Goal: Task Accomplishment & Management: Use online tool/utility

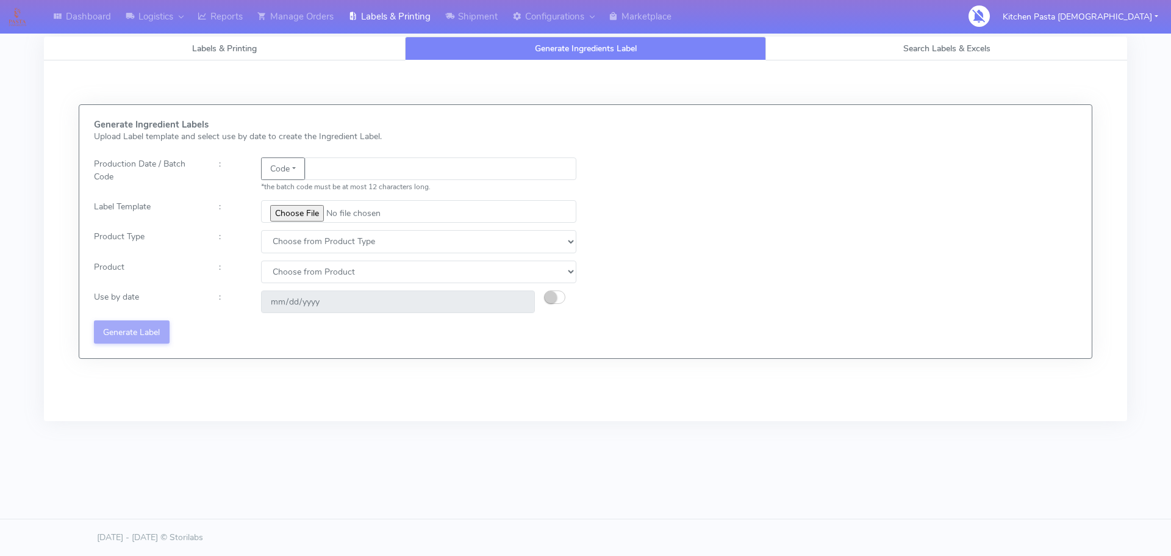
click at [190, 28] on link "Logistics" at bounding box center [154, 17] width 72 height 34
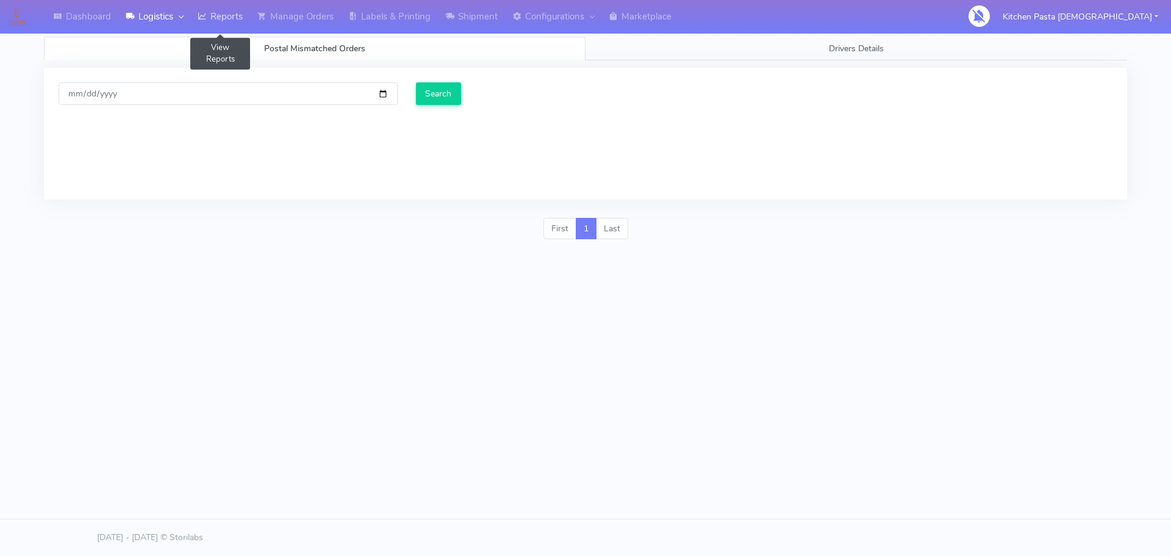
click at [200, 25] on link "Reports" at bounding box center [220, 17] width 60 height 34
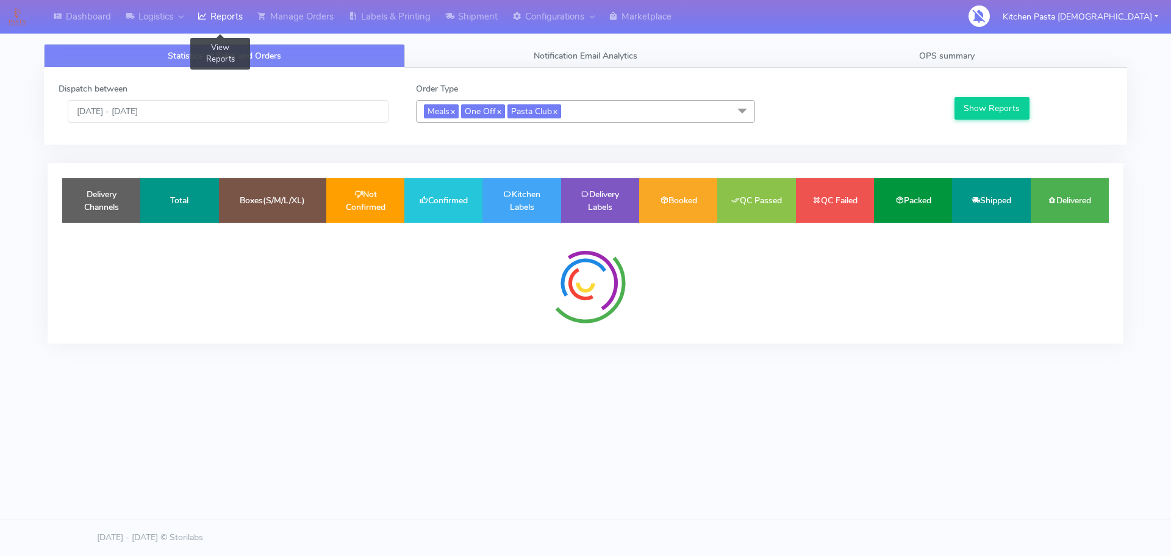
click at [200, 25] on link "Reports" at bounding box center [220, 17] width 60 height 34
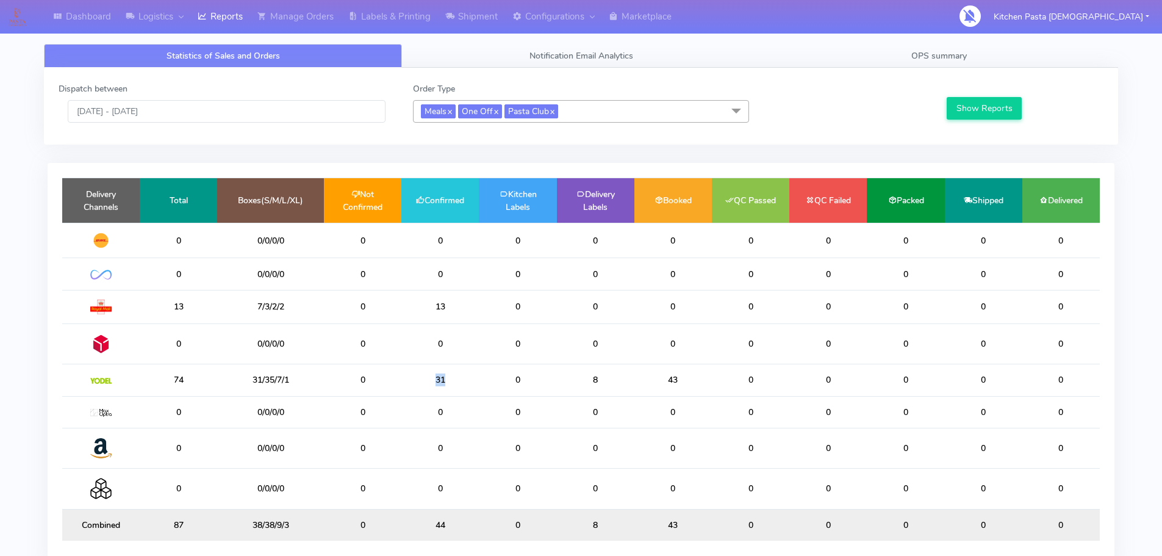
drag, startPoint x: 478, startPoint y: 379, endPoint x: 425, endPoint y: 378, distance: 53.1
click at [425, 378] on td "31" at bounding box center [439, 380] width 77 height 32
click at [936, 58] on span "OPS summary" at bounding box center [939, 56] width 56 height 12
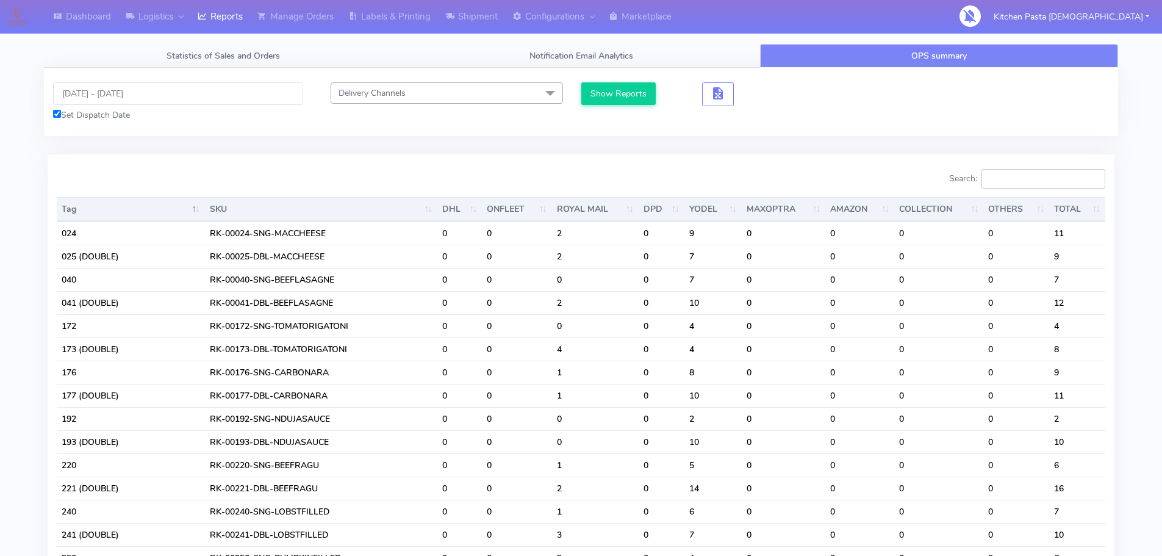
click at [1038, 188] on input "Search:" at bounding box center [1043, 179] width 124 height 20
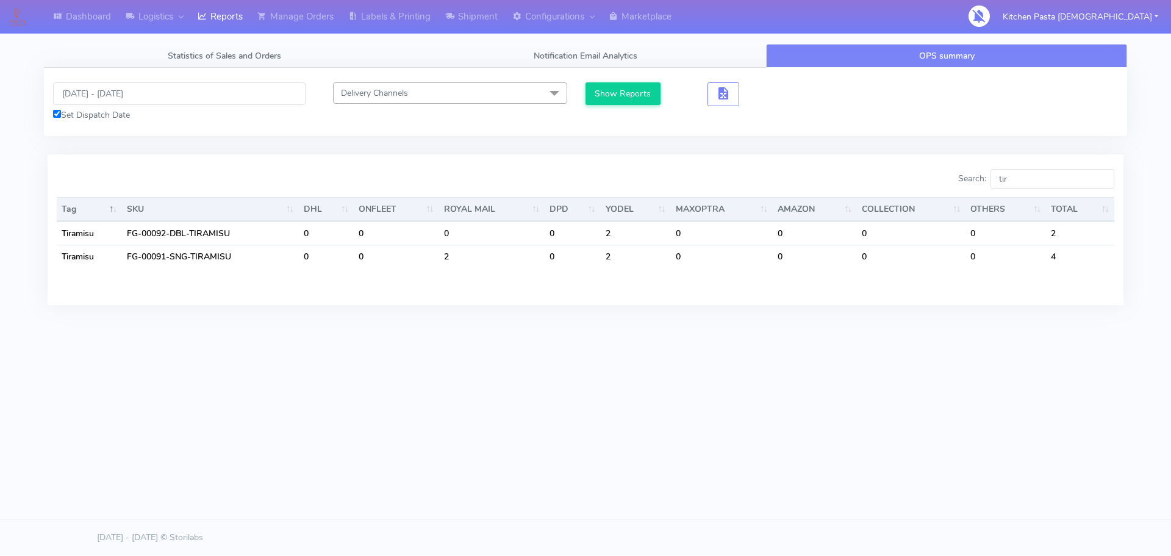
click at [802, 308] on div "Search: tir Tag SKU DHL ONFLEET ROYAL MAIL DPD YODEL MAXOPTRA AMAZON COLLECTION…" at bounding box center [586, 236] width 1076 height 165
drag, startPoint x: 1024, startPoint y: 180, endPoint x: 953, endPoint y: 179, distance: 71.4
click at [953, 179] on div "Search: tir" at bounding box center [855, 181] width 520 height 24
drag, startPoint x: 1046, startPoint y: 181, endPoint x: 957, endPoint y: 182, distance: 88.5
click at [957, 182] on div "Search: pro" at bounding box center [855, 181] width 520 height 24
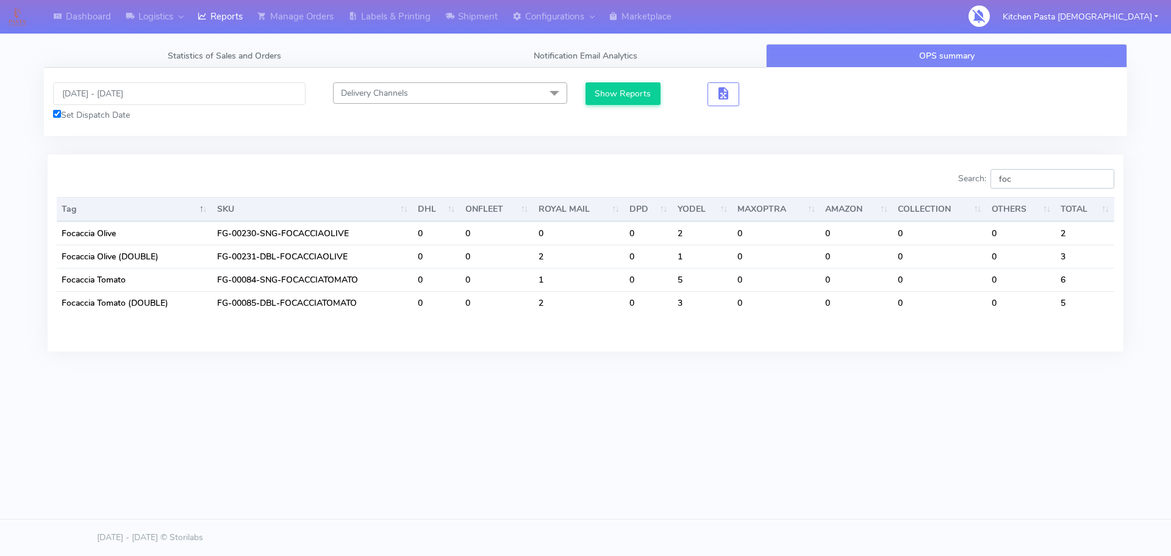
drag, startPoint x: 1039, startPoint y: 179, endPoint x: 941, endPoint y: 173, distance: 98.4
click at [942, 178] on div "Search: foc" at bounding box center [855, 181] width 520 height 24
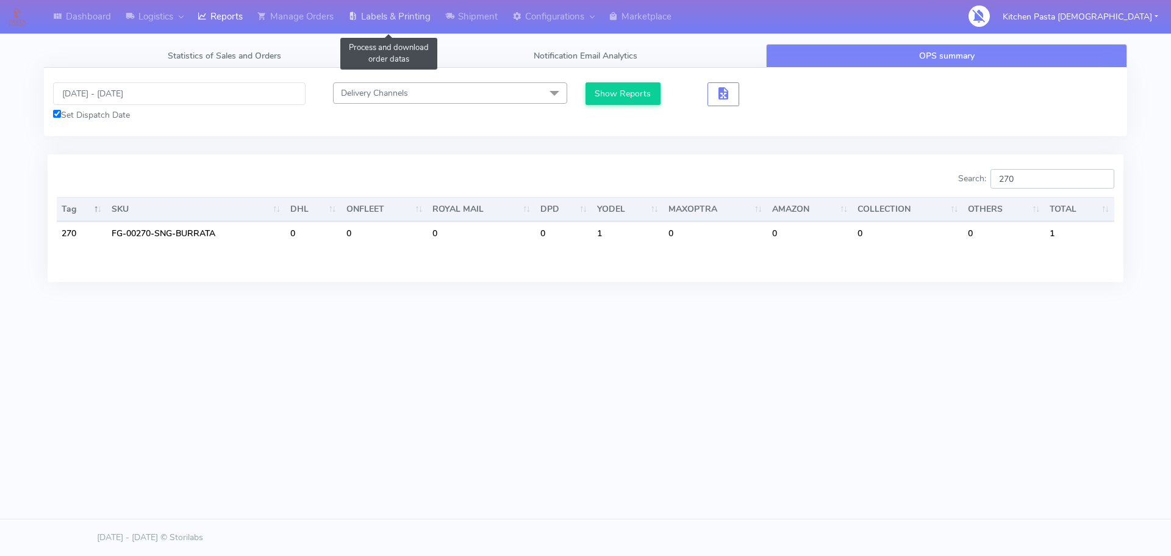
type input "270"
click at [418, 29] on link "Labels & Printing" at bounding box center [389, 17] width 97 height 34
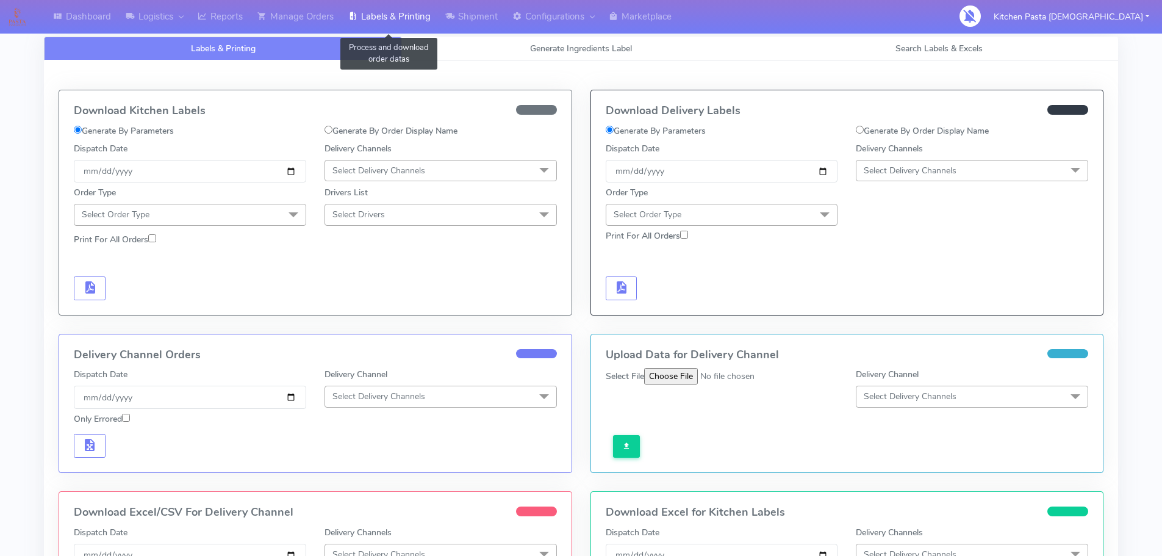
select select
drag, startPoint x: 518, startPoint y: 48, endPoint x: 504, endPoint y: 65, distance: 21.6
click at [518, 49] on link "Generate Ingredients Label" at bounding box center [581, 49] width 358 height 24
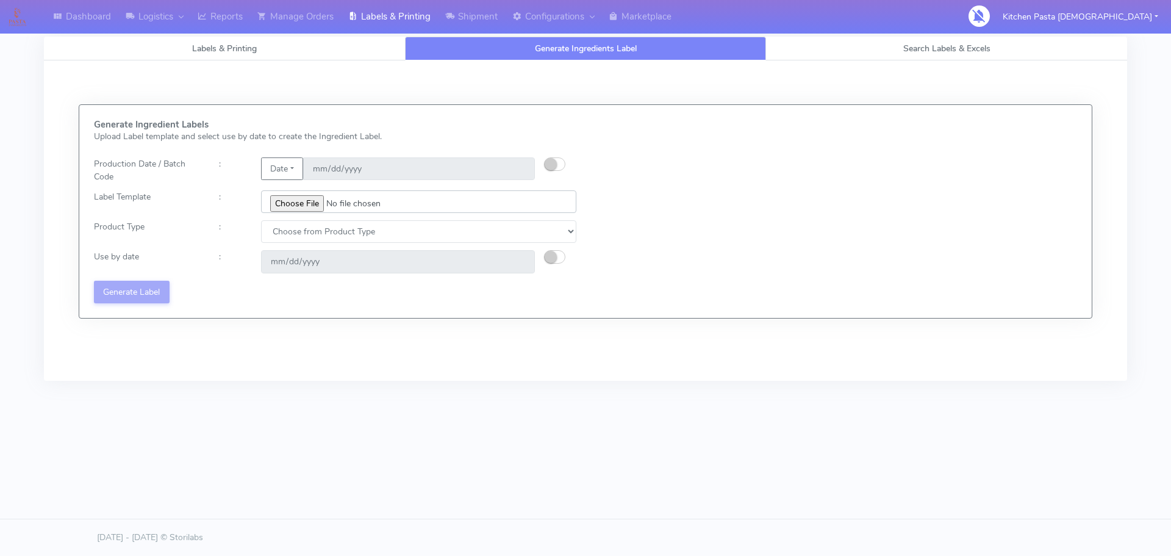
click at [295, 209] on input "file" at bounding box center [418, 201] width 315 height 23
type input "C:\fakepath\Profiteroles V1.jpg"
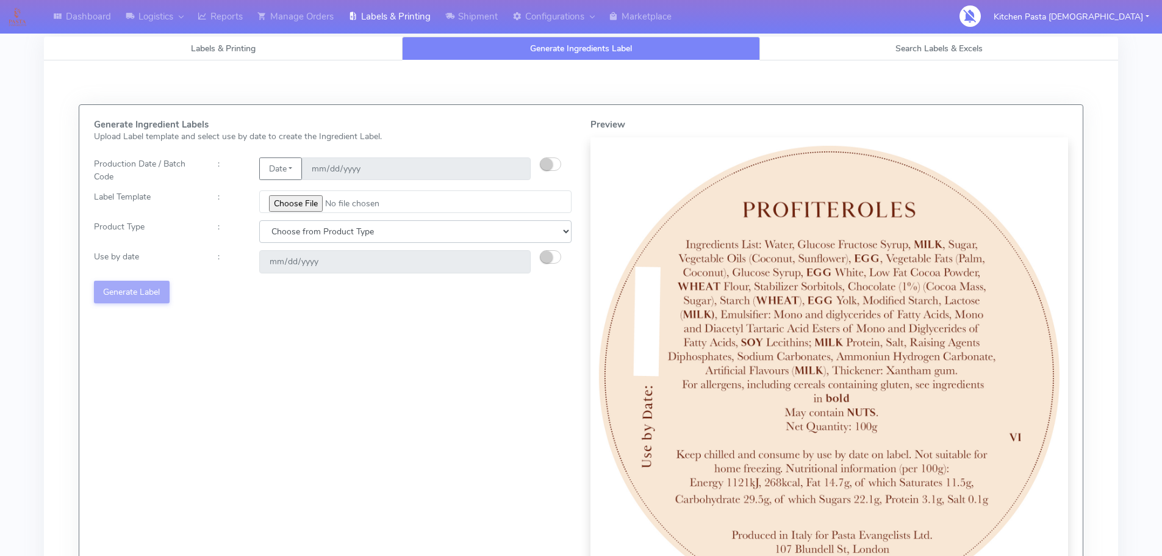
click at [453, 228] on select "Choose from Product Type ECOM ERETAIL CIRCULAR CIRC_DESERTS LASAGNE" at bounding box center [415, 231] width 312 height 23
select select "3"
click at [259, 220] on select "Choose from Product Type ECOM ERETAIL CIRCULAR CIRC_DESERTS LASAGNE" at bounding box center [415, 231] width 312 height 23
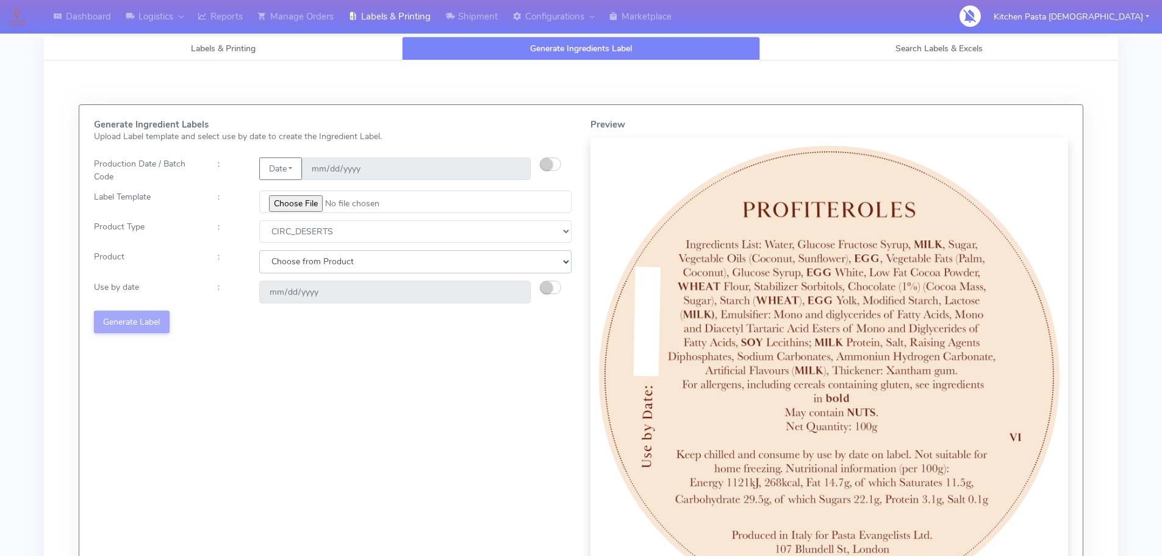
click at [321, 267] on select "Choose from Product CLASSIC_TIRAMISU CREMA_AMARENA PROFITEROLES" at bounding box center [415, 261] width 312 height 23
select select "2"
click at [259, 250] on select "Choose from Product CLASSIC_TIRAMISU CREMA_AMARENA PROFITEROLES" at bounding box center [415, 261] width 312 height 23
type input "[DATE]"
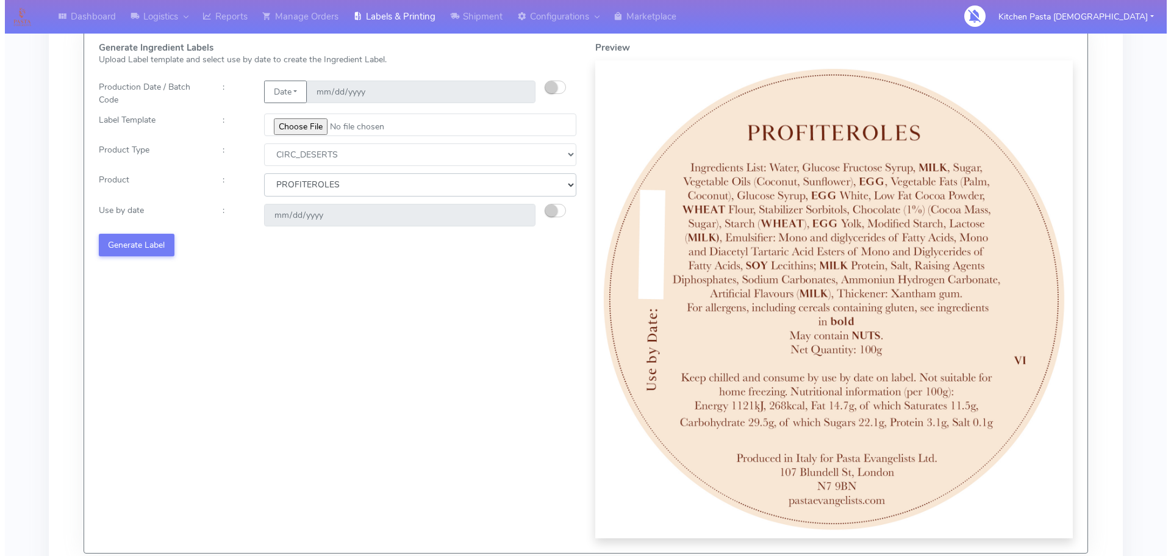
scroll to position [183, 0]
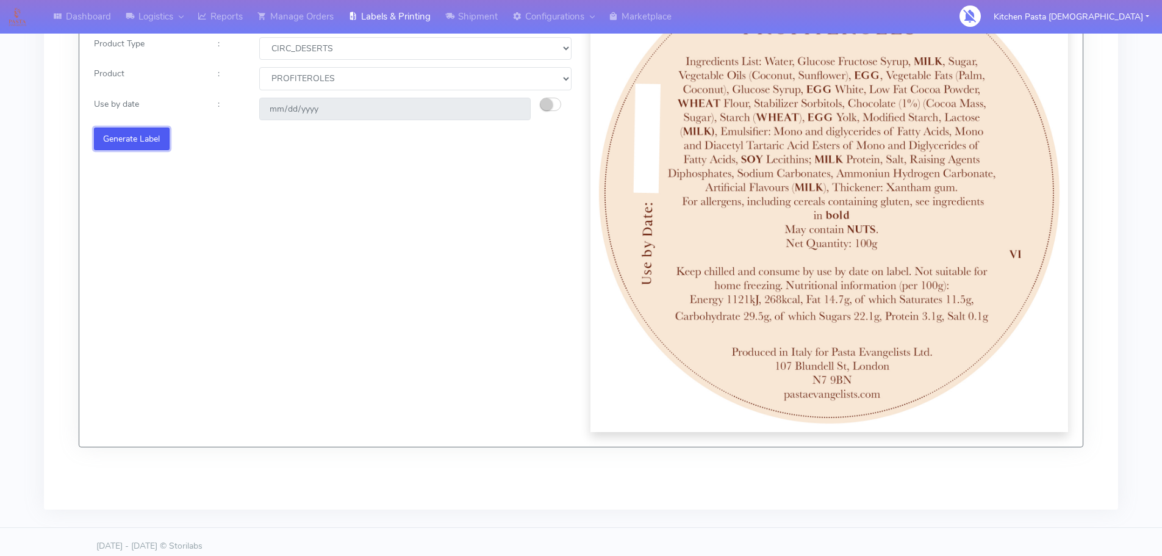
click at [151, 144] on button "Generate Label" at bounding box center [132, 138] width 76 height 23
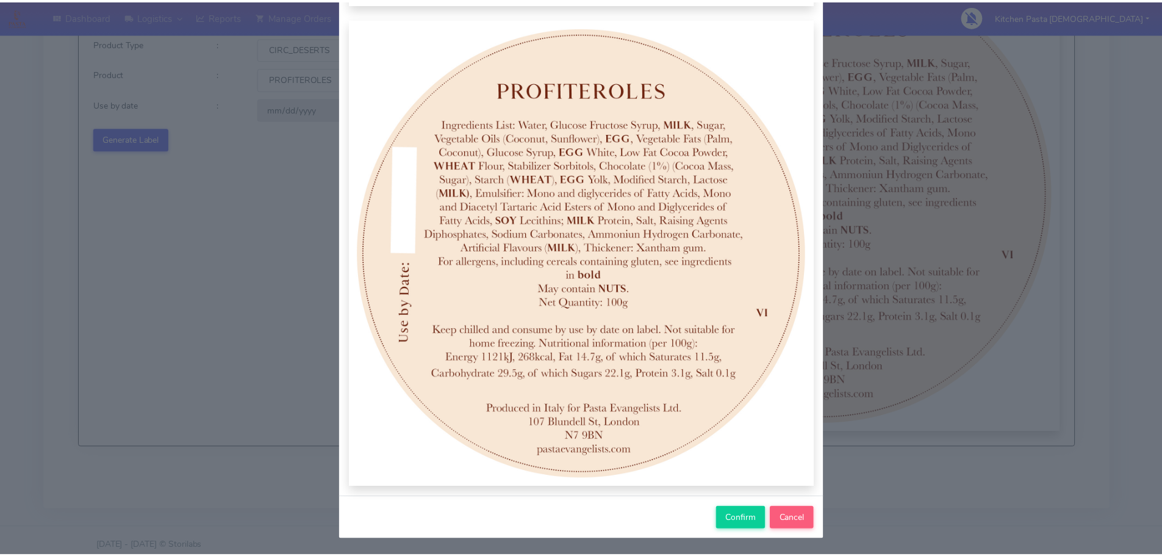
scroll to position [126, 0]
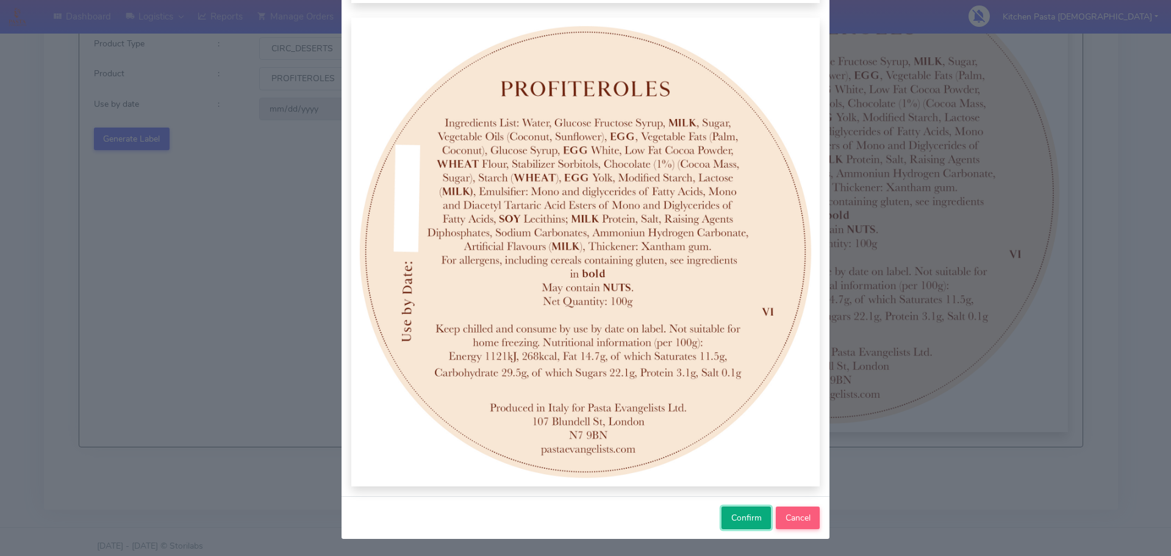
click at [742, 520] on span "Confirm" at bounding box center [746, 518] width 30 height 12
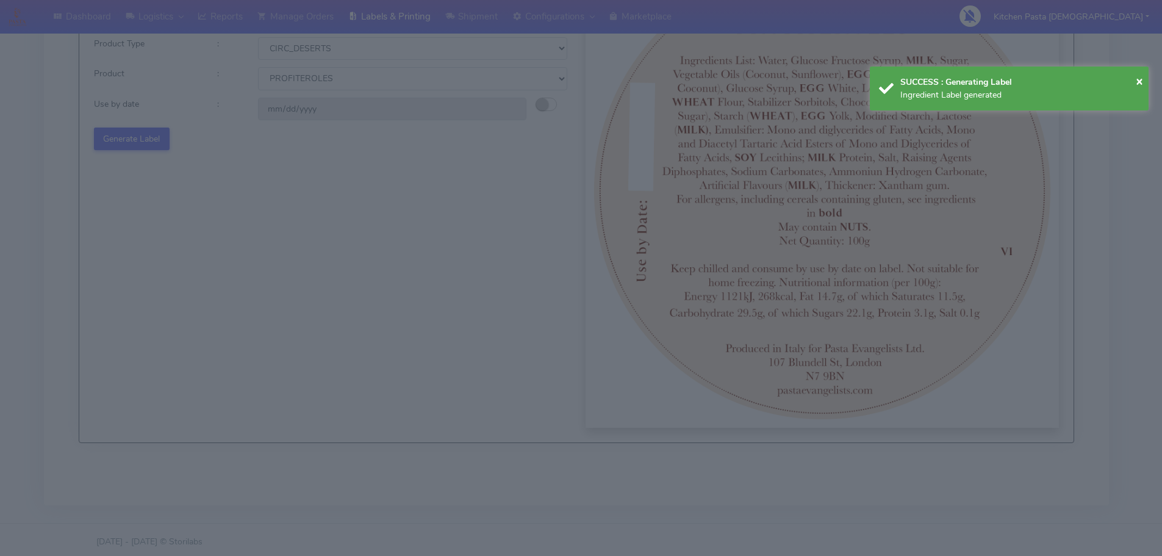
select select
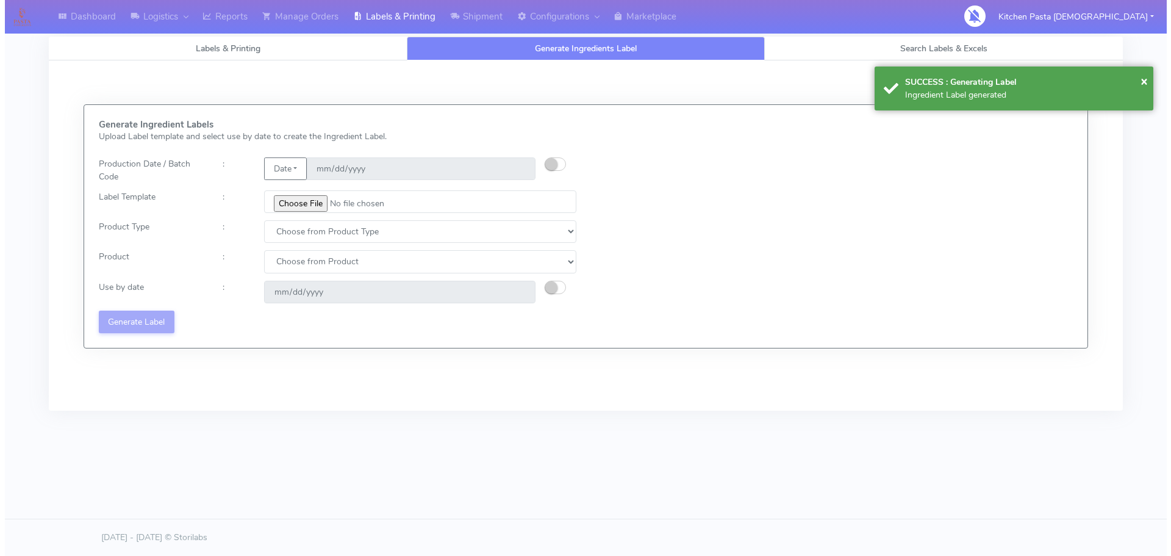
scroll to position [0, 0]
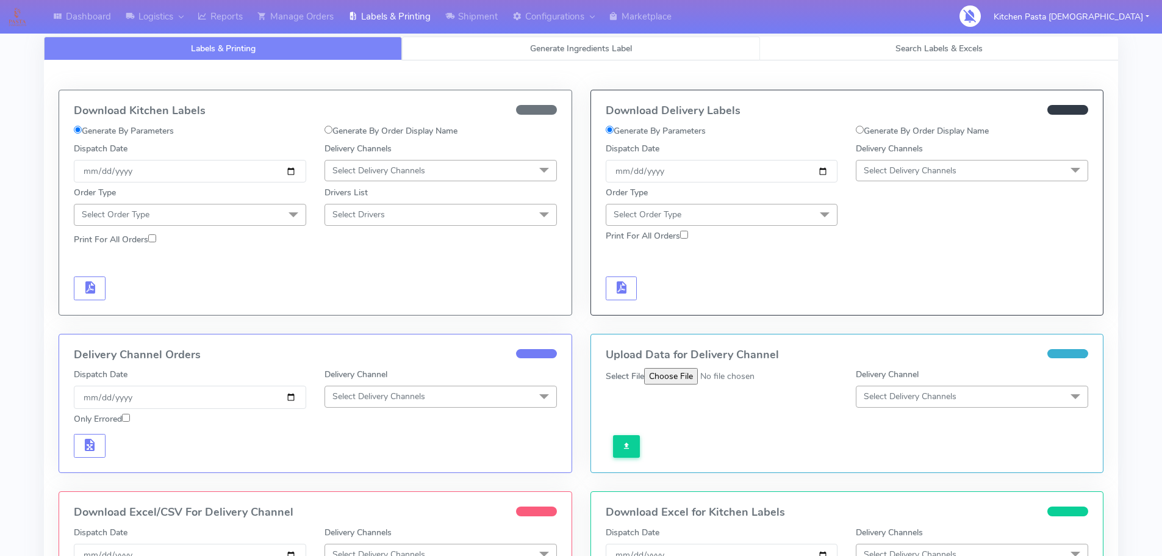
click at [475, 49] on link "Generate Ingredients Label" at bounding box center [581, 49] width 358 height 24
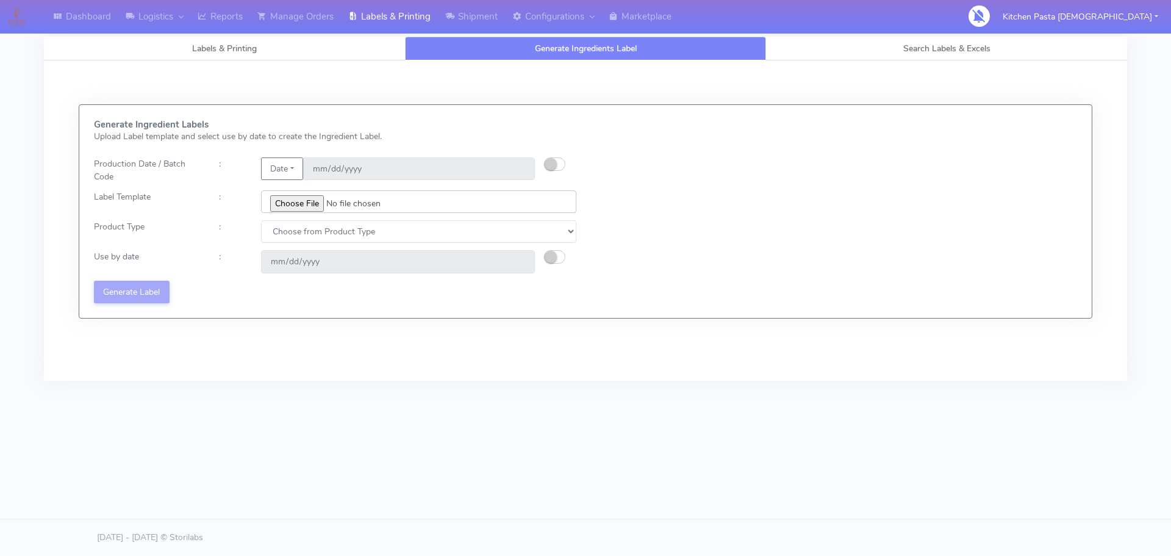
click at [312, 201] on input "file" at bounding box center [418, 201] width 315 height 23
type input "C:\fakepath\Classic Tiramisu V1.jpg"
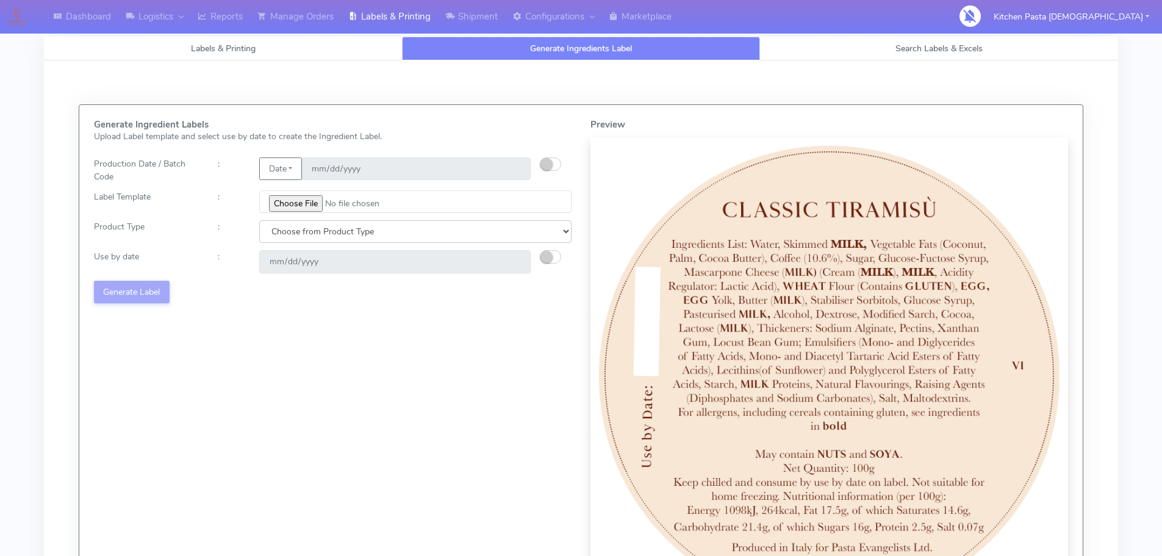
click at [390, 235] on select "Choose from Product Type ECOM ERETAIL CIRCULAR CIRC_DESERTS LASAGNE" at bounding box center [415, 231] width 312 height 23
select select "3"
click at [259, 220] on select "Choose from Product Type ECOM ERETAIL CIRCULAR CIRC_DESERTS LASAGNE" at bounding box center [415, 231] width 312 height 23
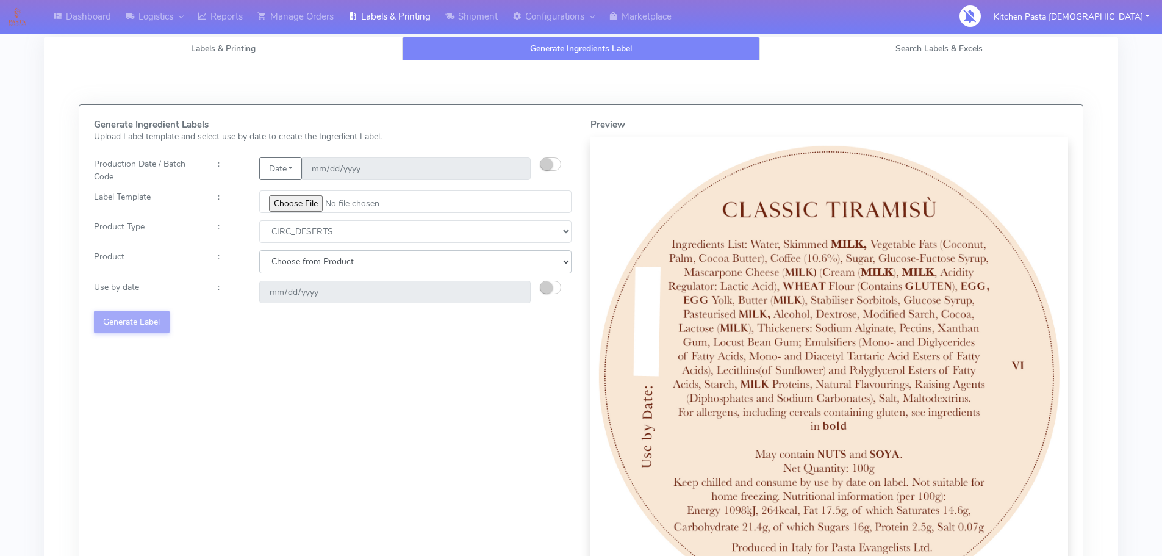
click at [321, 259] on select "Choose from Product CLASSIC_TIRAMISU CREMA_AMARENA PROFITEROLES" at bounding box center [415, 261] width 312 height 23
select select "0"
click at [259, 250] on select "Choose from Product CLASSIC_TIRAMISU CREMA_AMARENA PROFITEROLES" at bounding box center [415, 261] width 312 height 23
type input "[DATE]"
click at [161, 313] on button "Generate Label" at bounding box center [132, 321] width 76 height 23
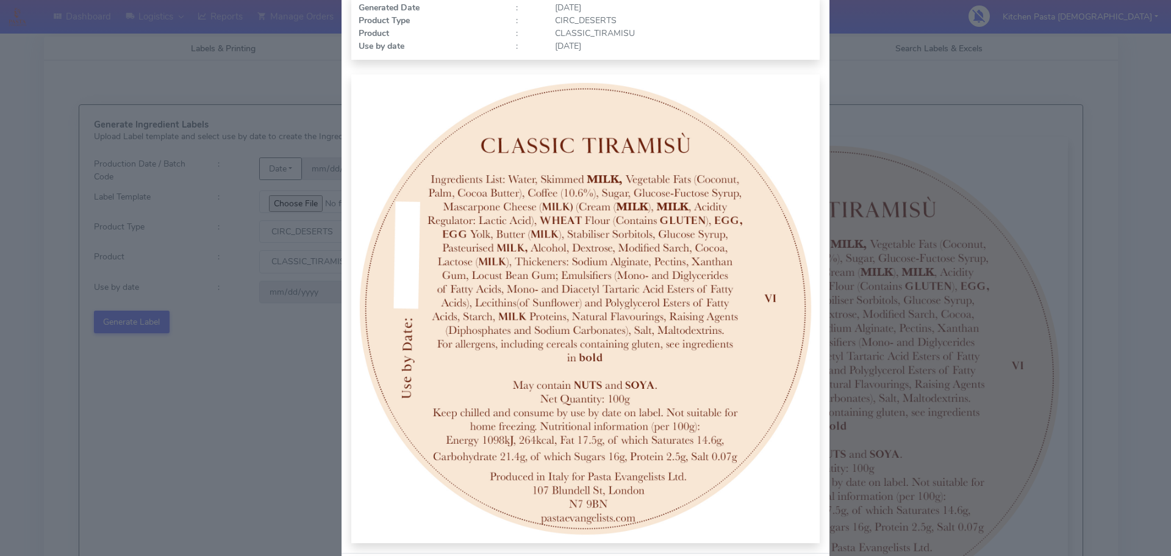
scroll to position [126, 0]
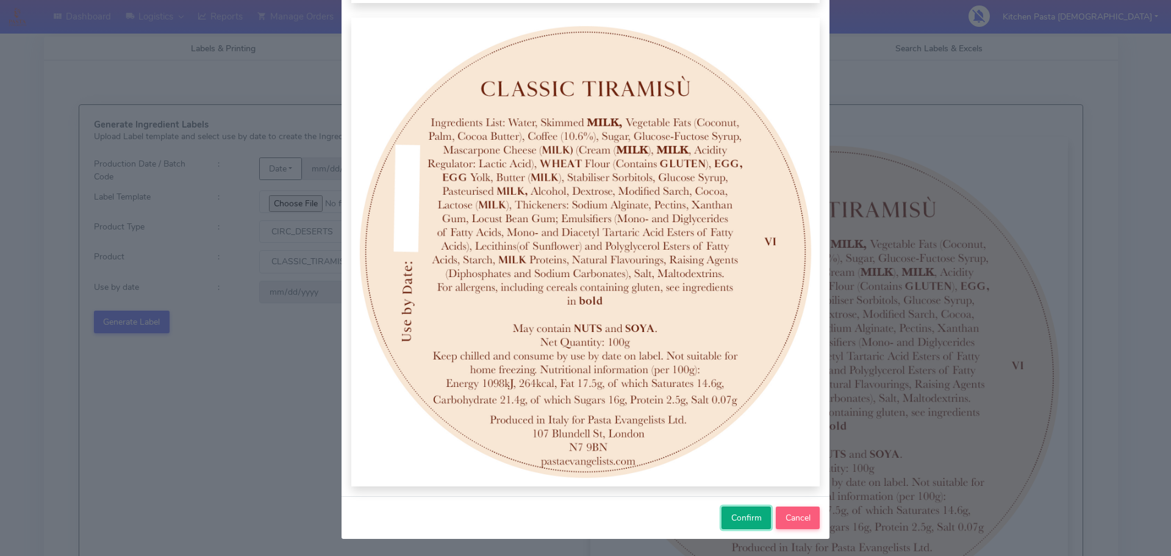
click at [746, 520] on span "Confirm" at bounding box center [746, 518] width 30 height 12
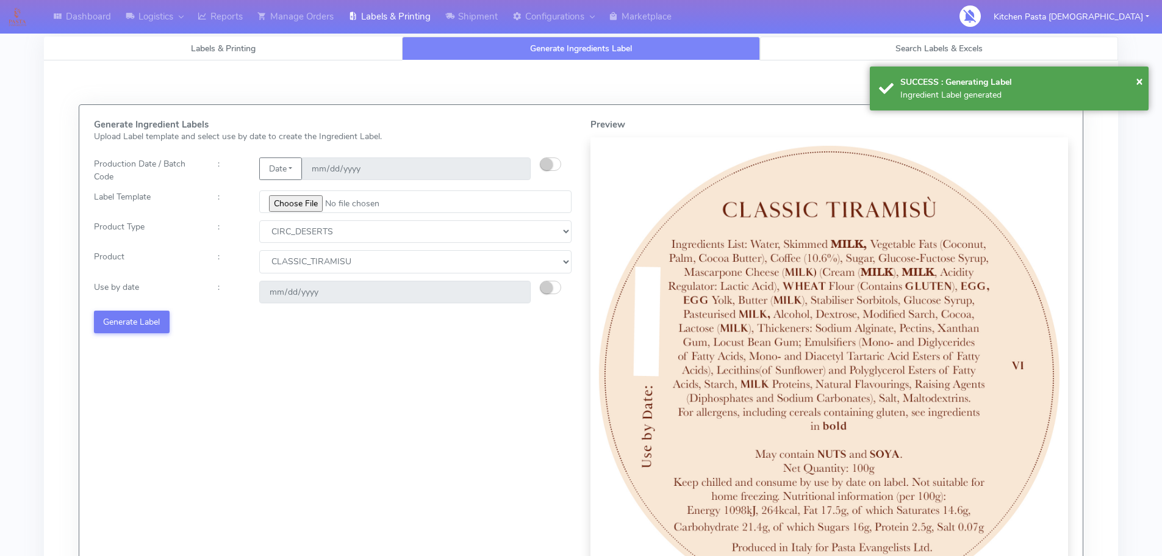
select select
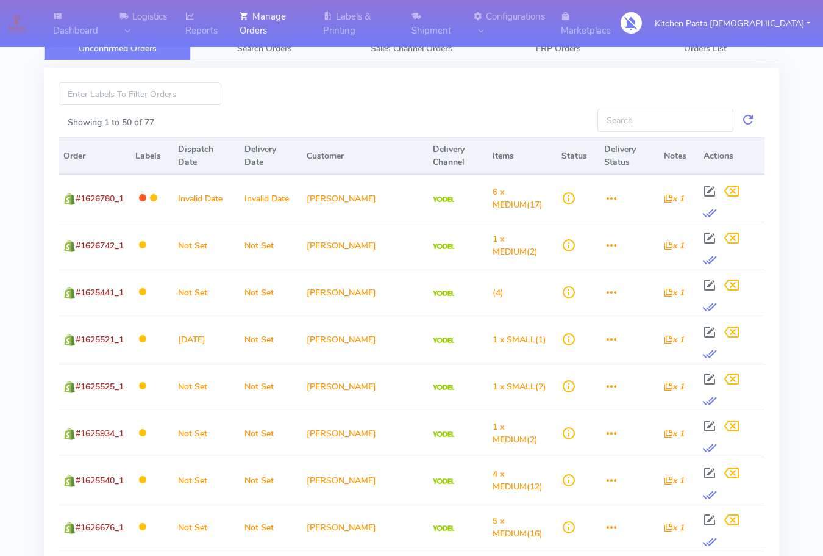
drag, startPoint x: 567, startPoint y: 93, endPoint x: 559, endPoint y: 93, distance: 7.3
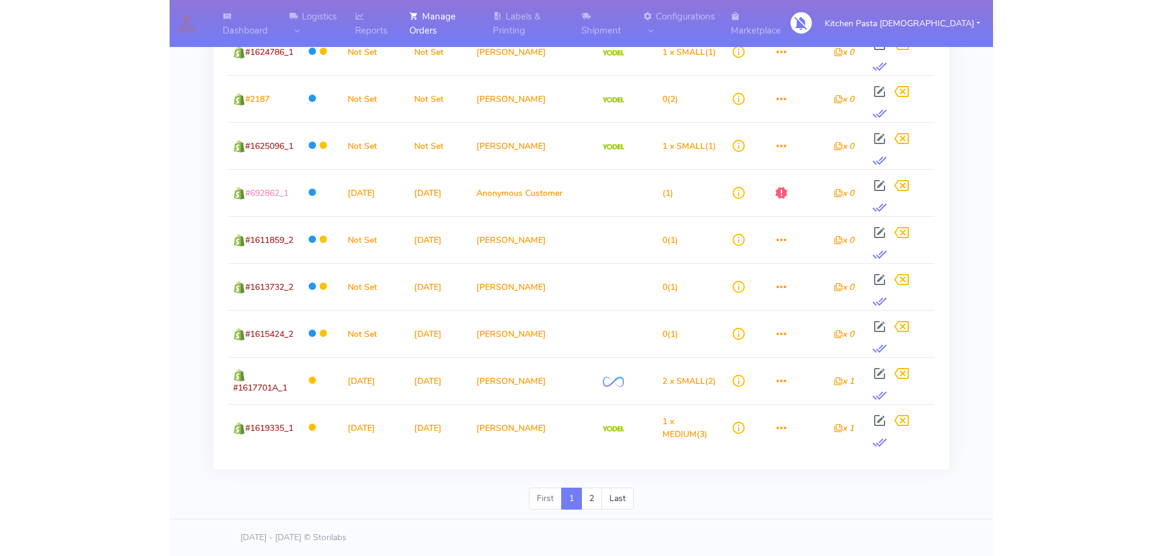
scroll to position [1327, 0]
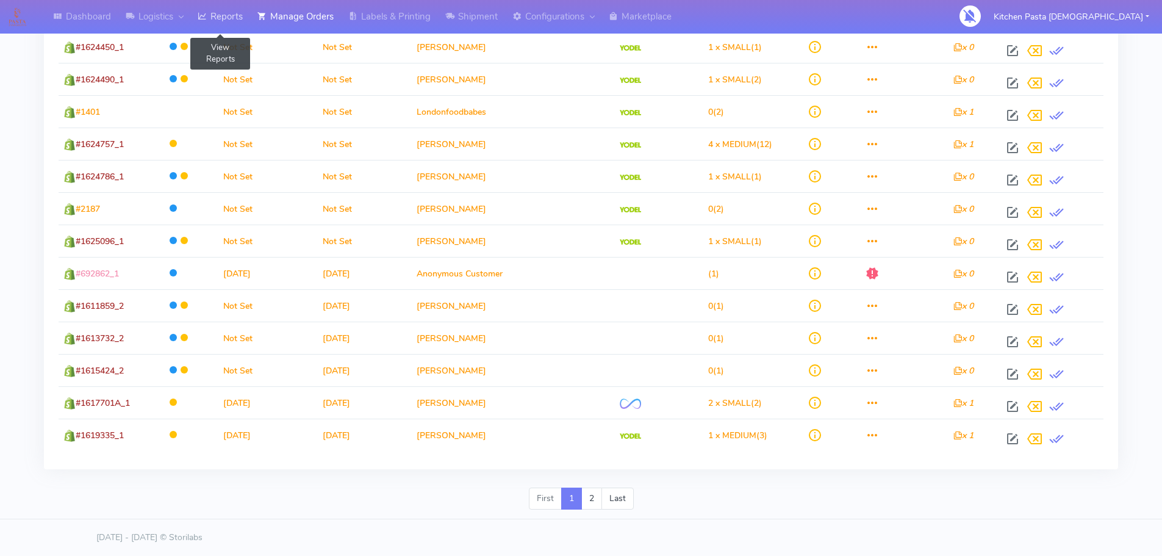
click at [228, 16] on link "Reports" at bounding box center [220, 17] width 60 height 34
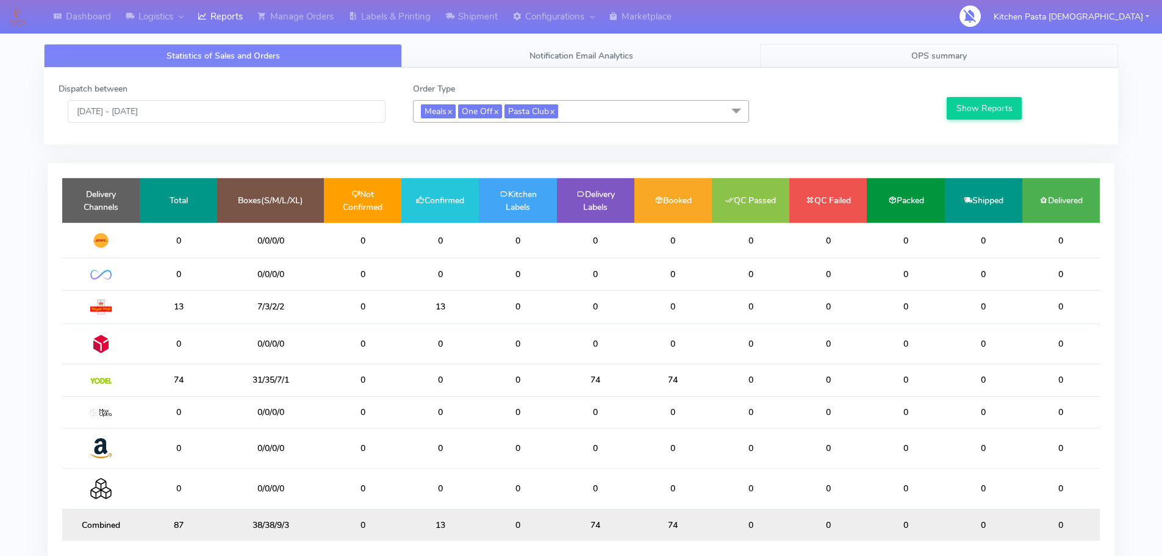
click at [900, 63] on link "OPS summary" at bounding box center [939, 56] width 358 height 24
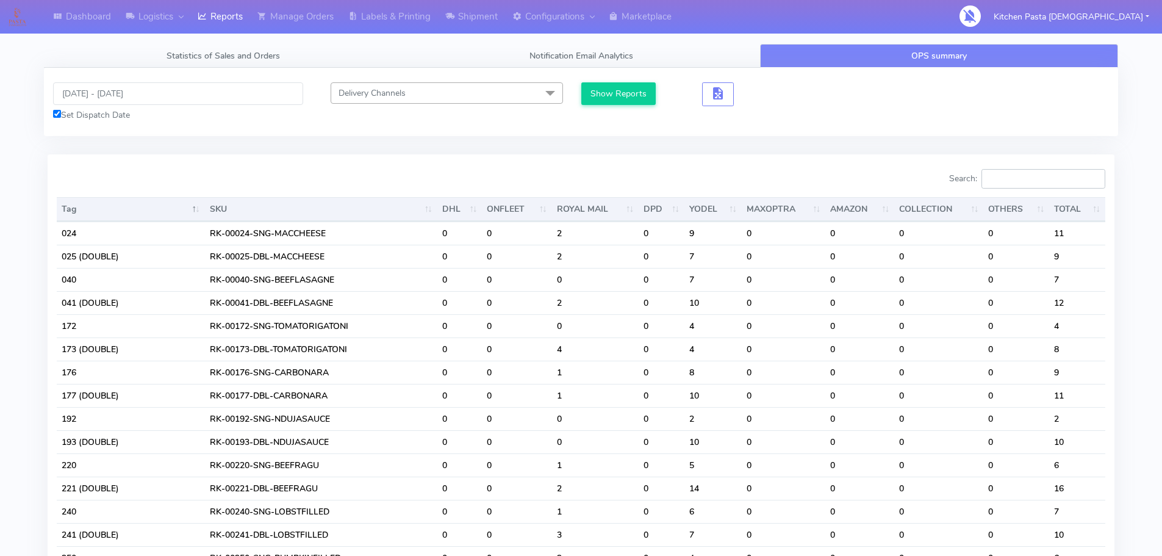
click at [1024, 176] on input "Search:" at bounding box center [1043, 179] width 124 height 20
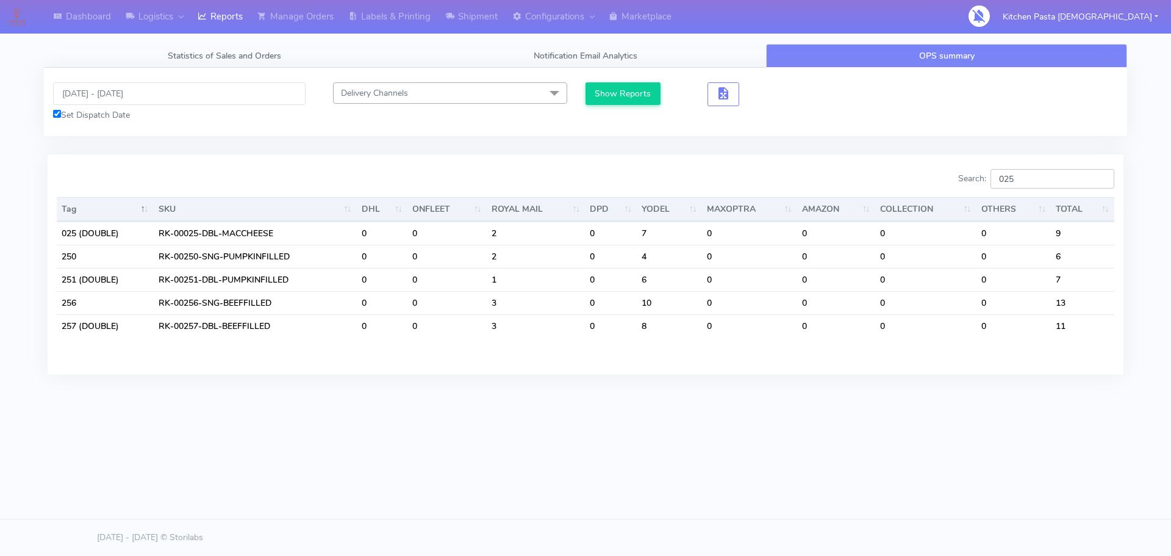
type input "025"
drag, startPoint x: 367, startPoint y: 13, endPoint x: 367, endPoint y: 19, distance: 6.1
click at [367, 13] on link "Labels & Printing" at bounding box center [389, 17] width 97 height 34
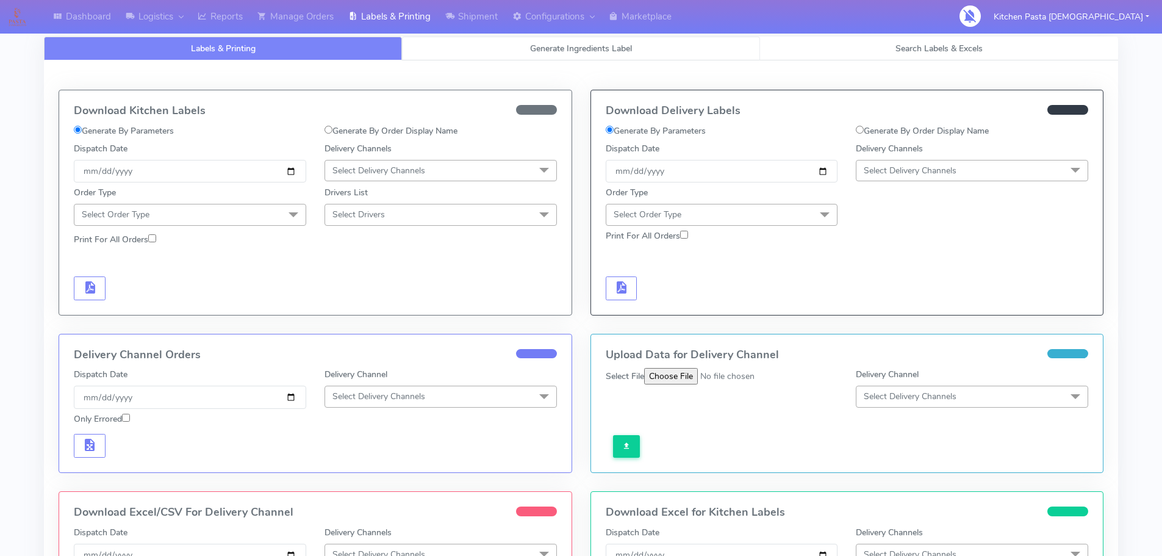
click at [524, 47] on link "Generate Ingredients Label" at bounding box center [581, 49] width 358 height 24
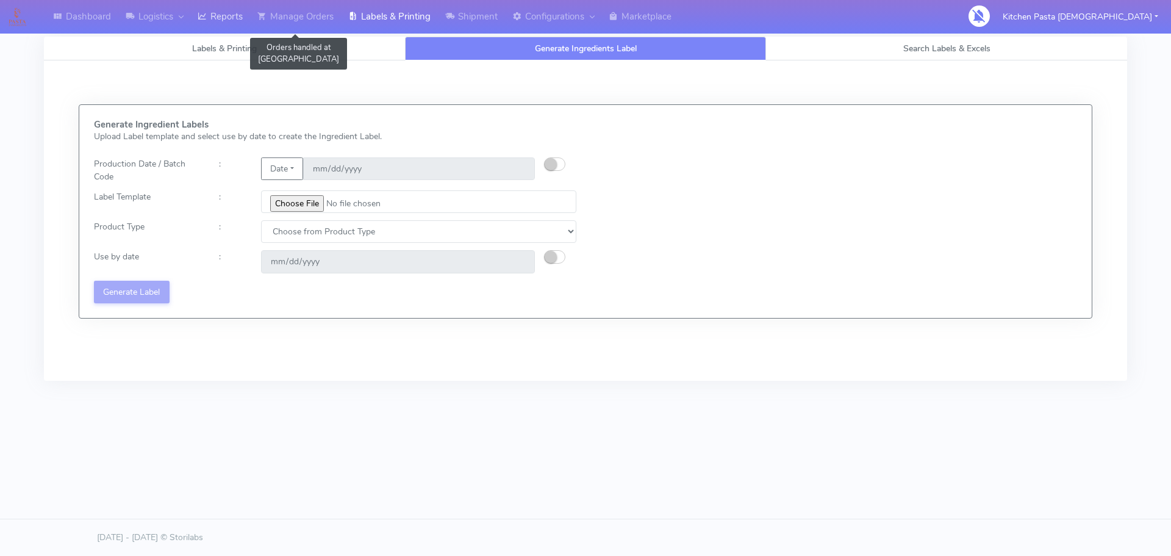
click at [245, 12] on link "Reports" at bounding box center [220, 17] width 60 height 34
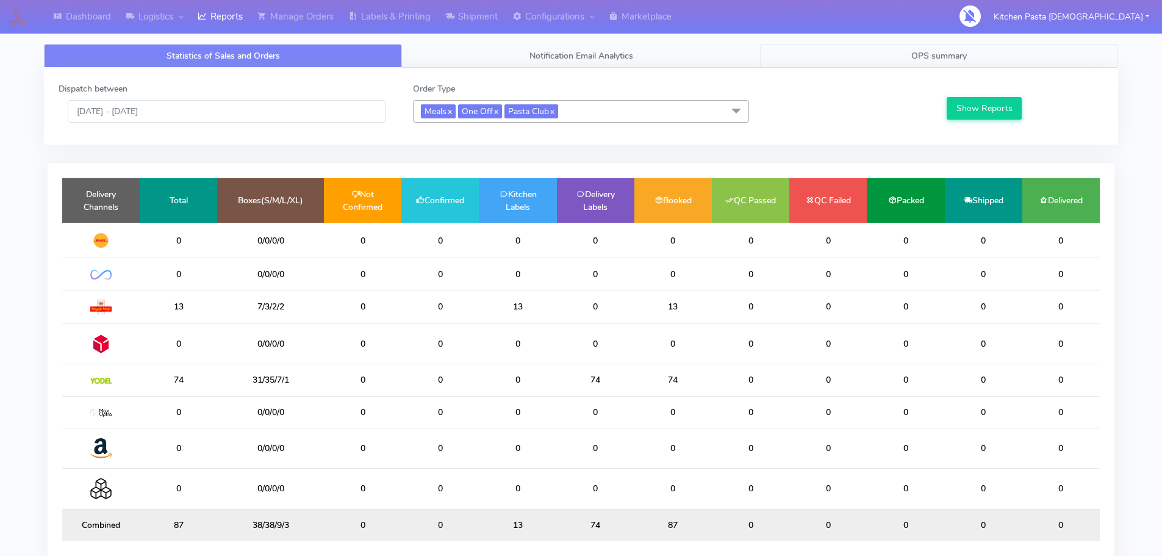
click at [845, 57] on link "OPS summary" at bounding box center [939, 56] width 358 height 24
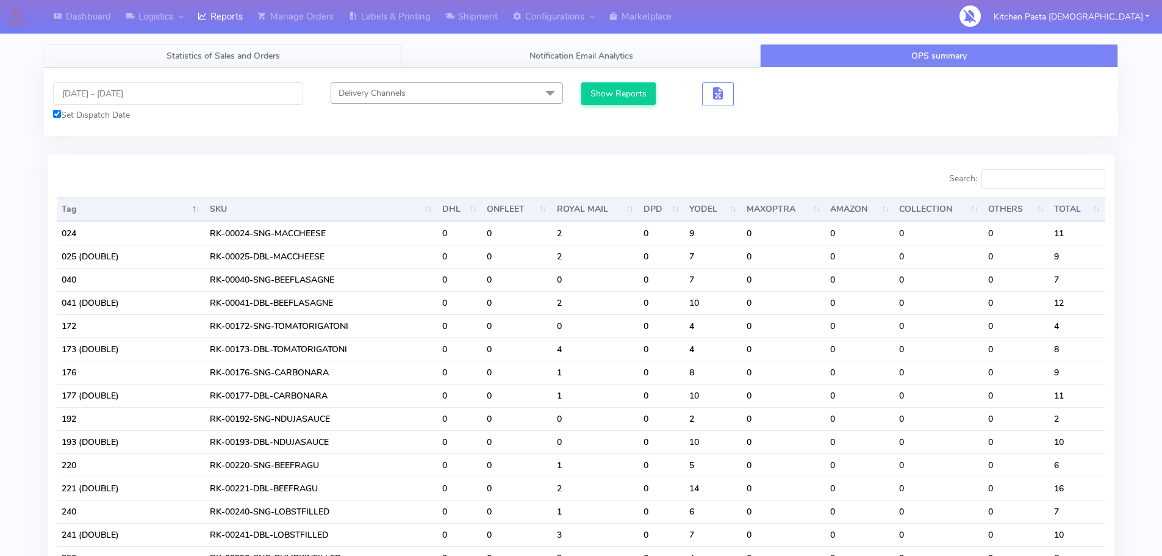
click at [167, 54] on span "Statistics of Sales and Orders" at bounding box center [223, 56] width 113 height 12
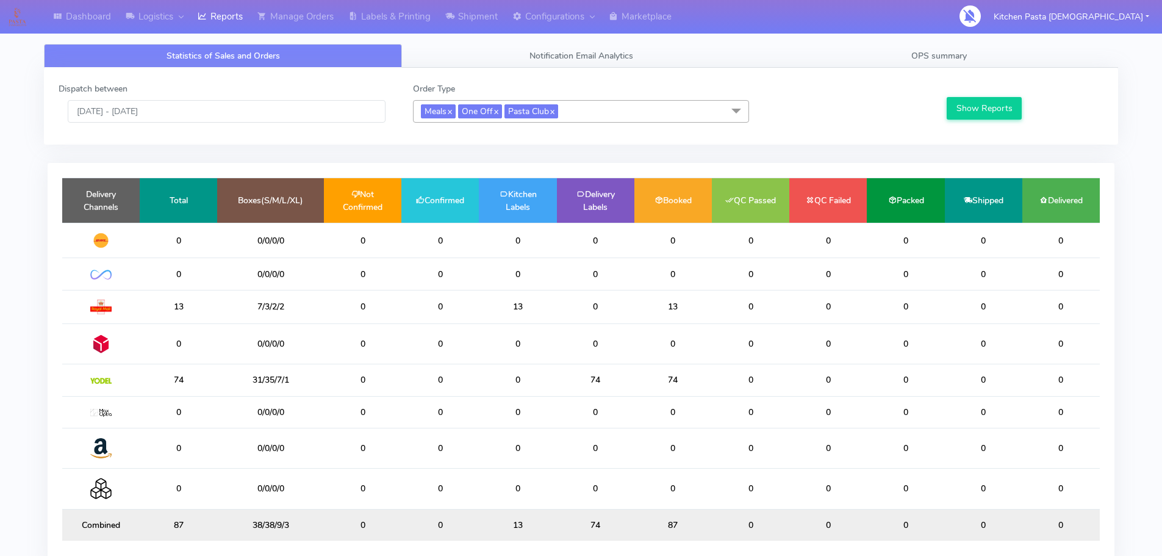
click at [133, 94] on div "Dispatch between 13/10/2025 - 13/10/2025" at bounding box center [226, 102] width 354 height 40
click at [133, 109] on input "[DATE] - [DATE]" at bounding box center [227, 111] width 318 height 23
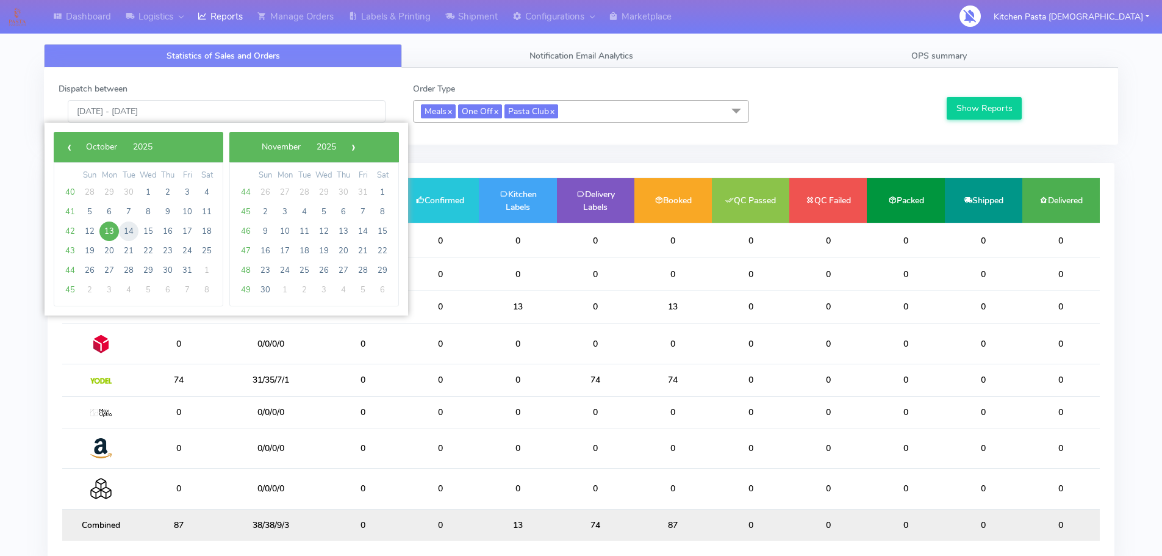
click at [131, 230] on span "14" at bounding box center [129, 231] width 20 height 20
type input "[DATE] - [DATE]"
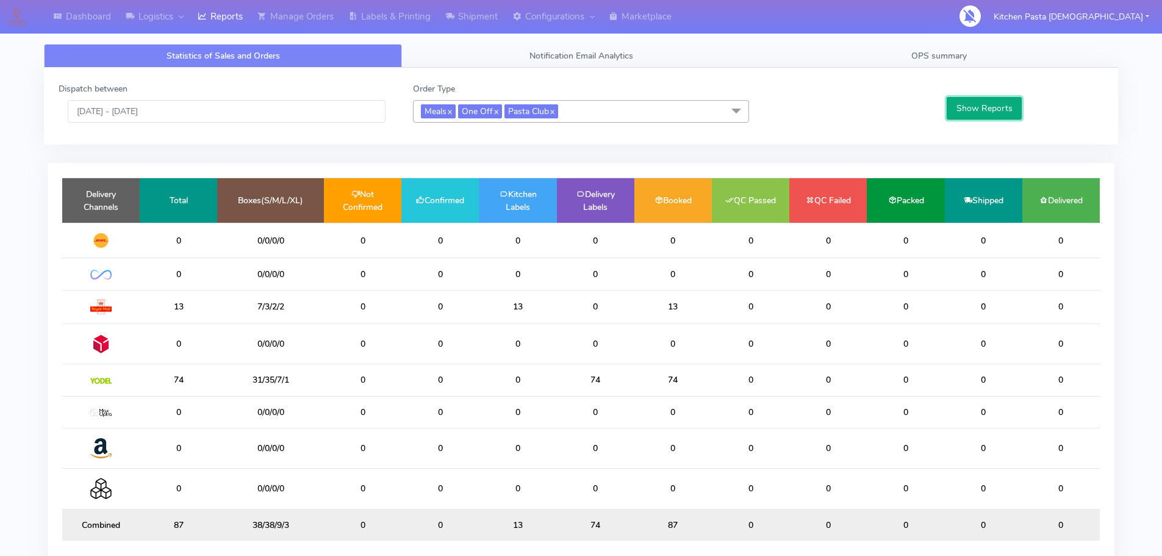
click at [983, 107] on button "Show Reports" at bounding box center [984, 108] width 75 height 23
click at [954, 47] on link "OPS summary" at bounding box center [939, 56] width 358 height 24
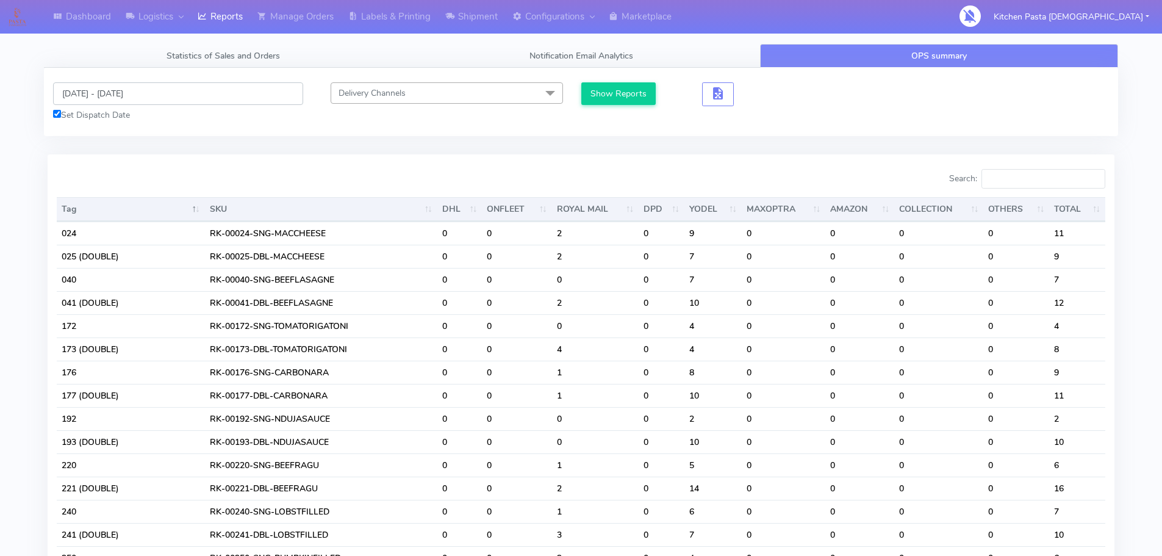
drag, startPoint x: 81, startPoint y: 90, endPoint x: 82, endPoint y: 98, distance: 8.0
click at [81, 91] on input "[DATE] - [DATE]" at bounding box center [178, 93] width 250 height 23
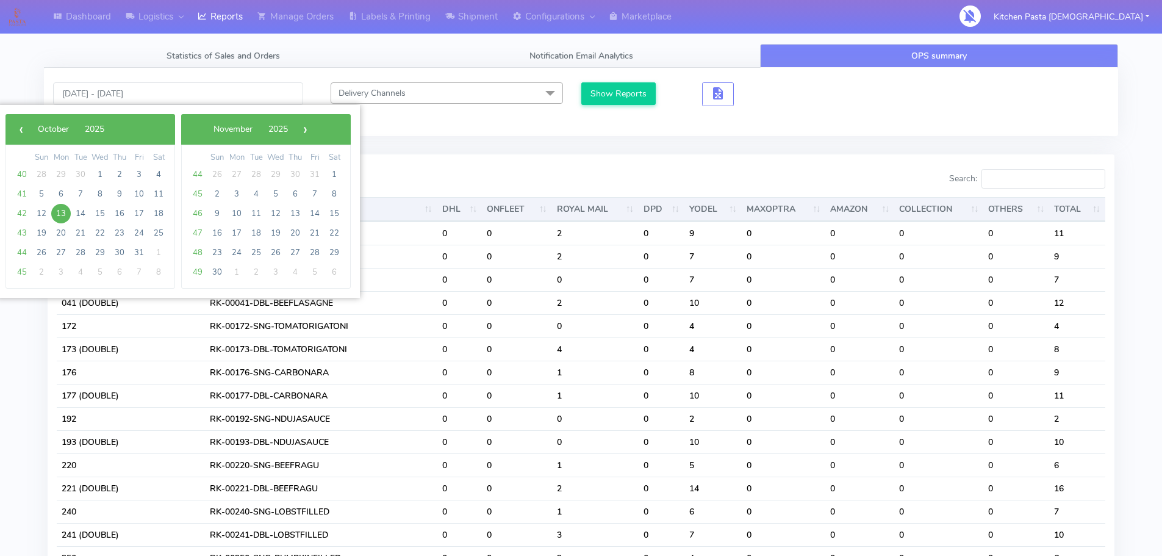
click at [63, 217] on span "13" at bounding box center [61, 214] width 20 height 20
click at [78, 216] on span "14" at bounding box center [81, 214] width 20 height 20
type input "13/10/2025 - 14/10/2025"
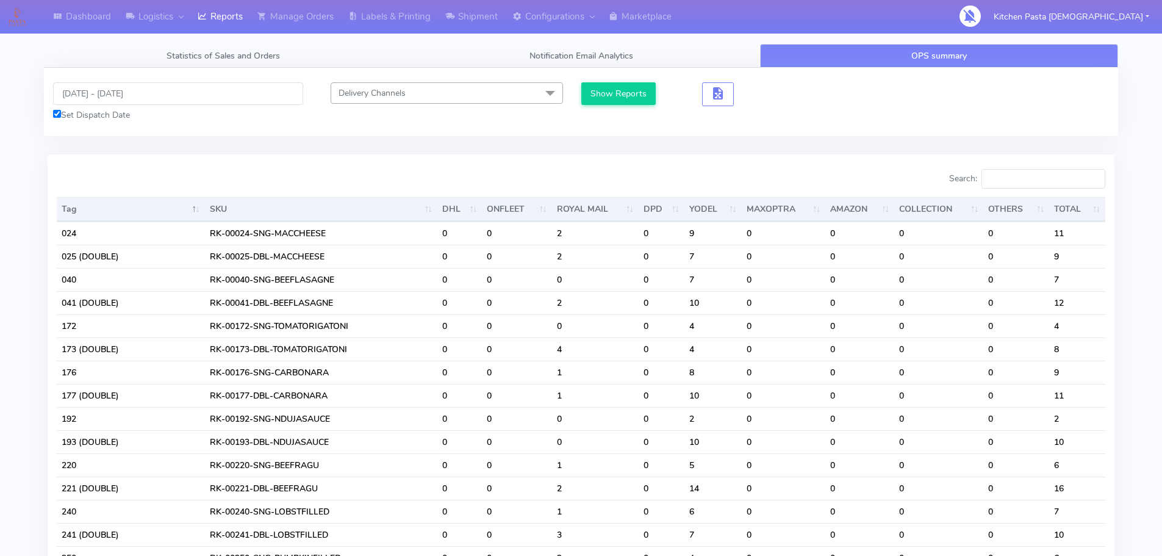
click at [632, 81] on div "13/10/2025 - 14/10/2025 Set Dispatch Date Delivery Channels Select All DHL OnFl…" at bounding box center [581, 102] width 1074 height 68
click at [633, 87] on button "Show Reports" at bounding box center [618, 93] width 75 height 23
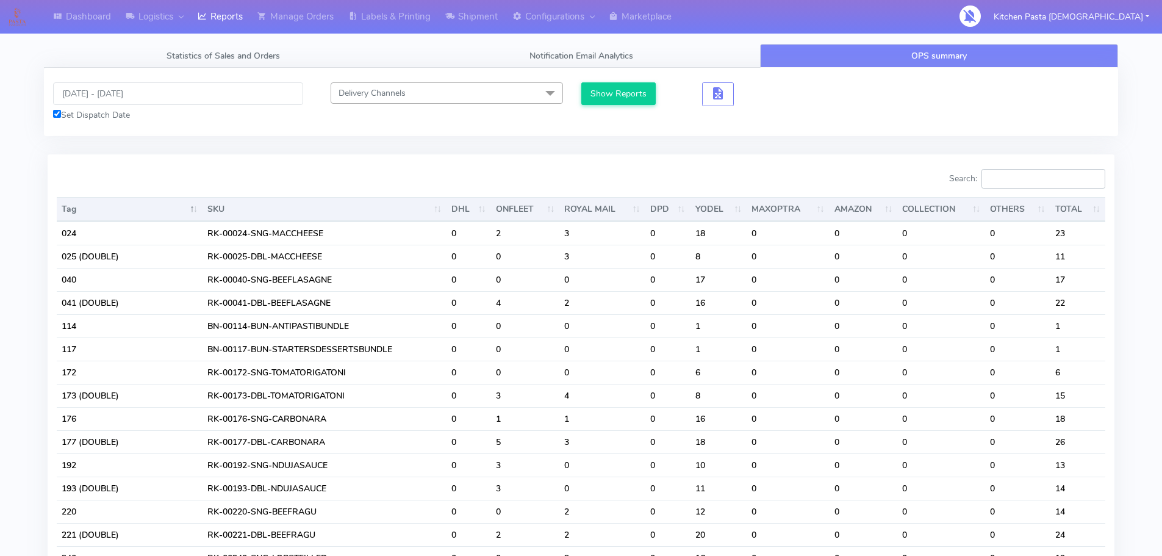
click at [1021, 174] on input "Search:" at bounding box center [1043, 179] width 124 height 20
click at [626, 97] on button "Show Reports" at bounding box center [618, 93] width 75 height 23
click at [1027, 176] on input "Search:" at bounding box center [1043, 179] width 124 height 20
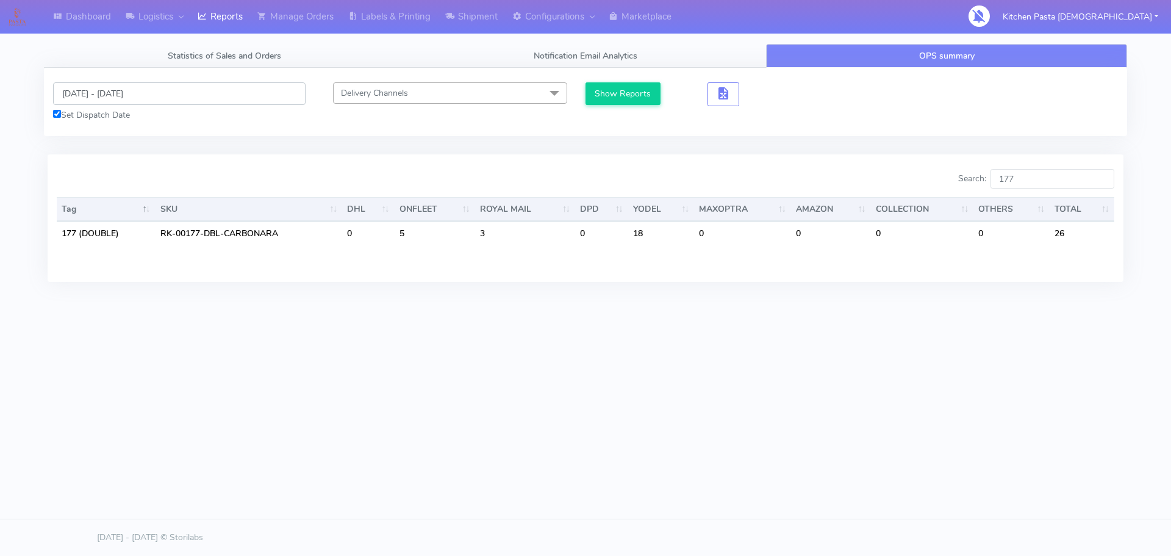
click at [106, 93] on input "13/10/2025 - 14/10/2025" at bounding box center [179, 93] width 253 height 23
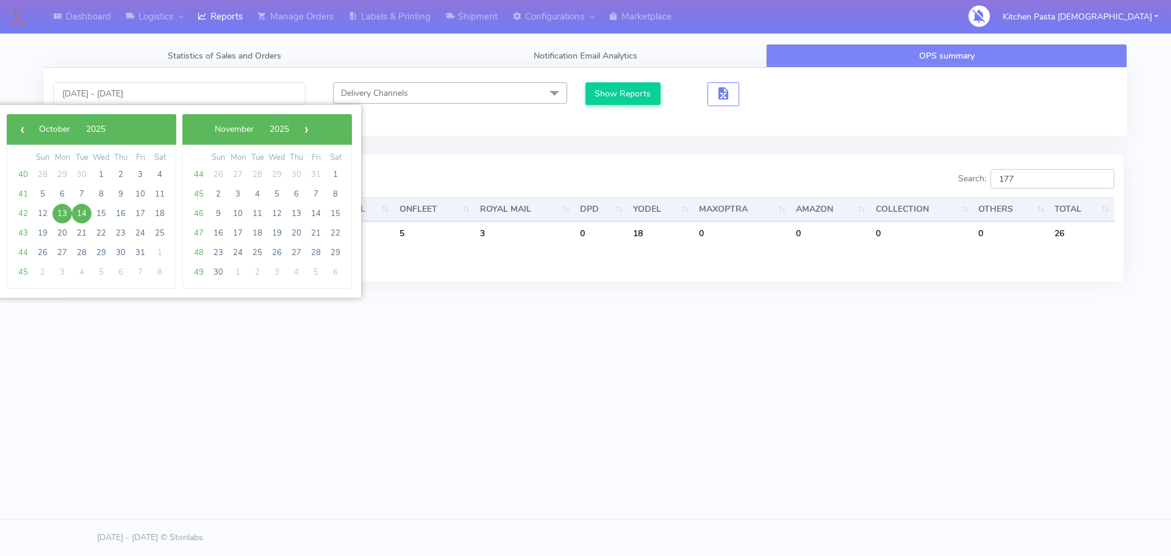
click at [1042, 188] on input "177" at bounding box center [1053, 179] width 124 height 20
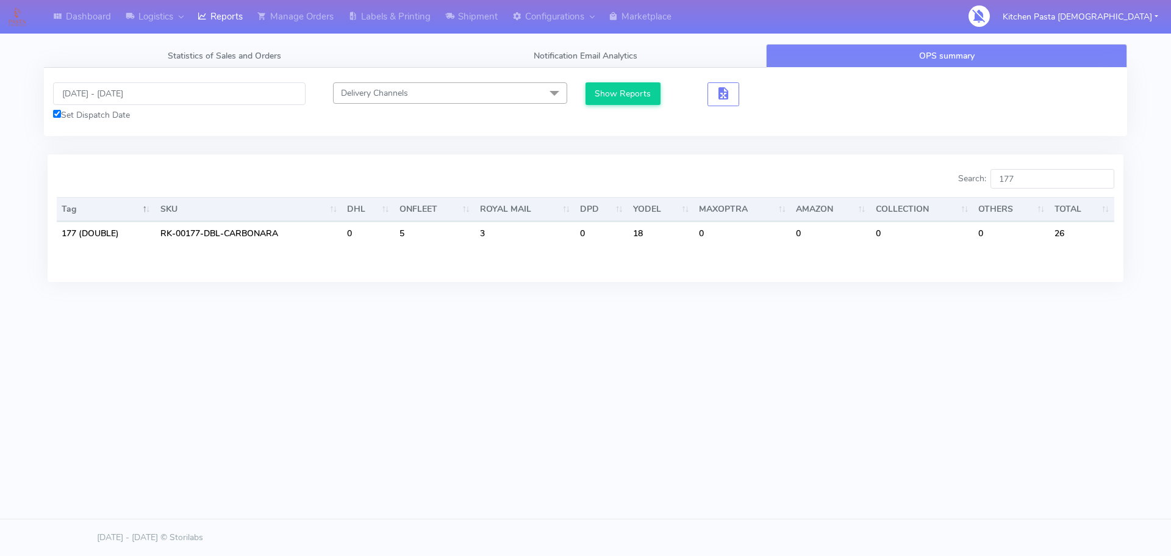
click at [877, 409] on div "Dashboard Logistics London Logistics Reports Manage Orders Labels & Printing Sh…" at bounding box center [585, 222] width 1171 height 445
click at [1047, 182] on input "177" at bounding box center [1053, 179] width 124 height 20
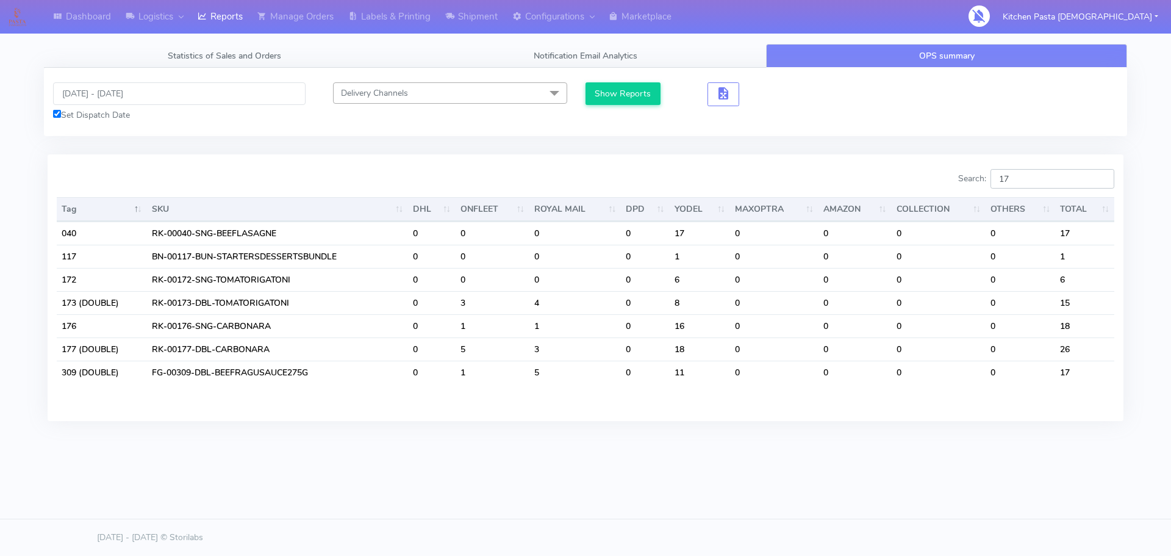
type input "177"
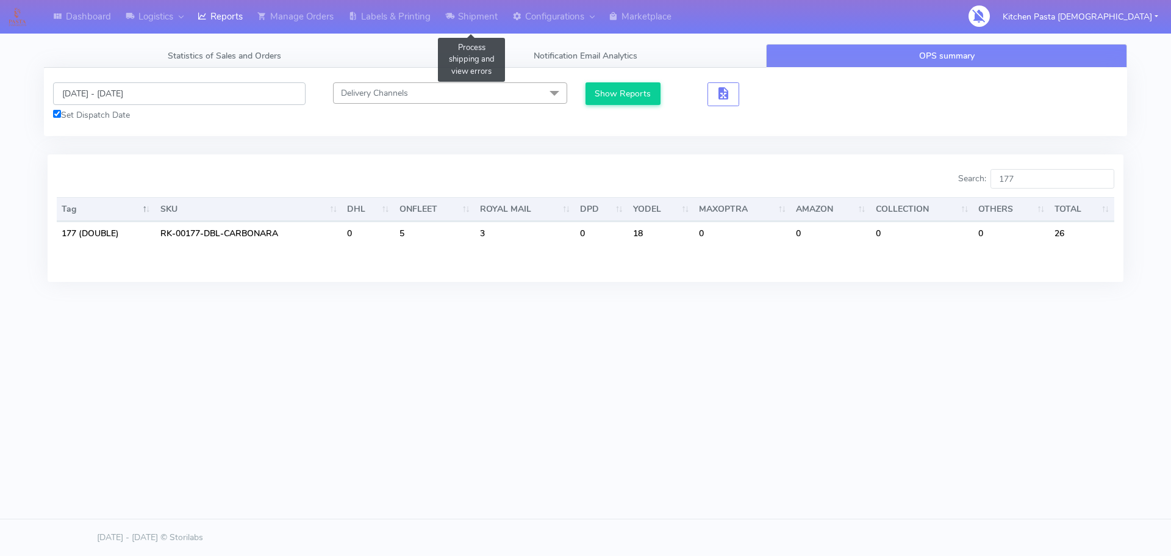
click at [110, 97] on input "13/10/2025 - 14/10/2025" at bounding box center [179, 93] width 253 height 23
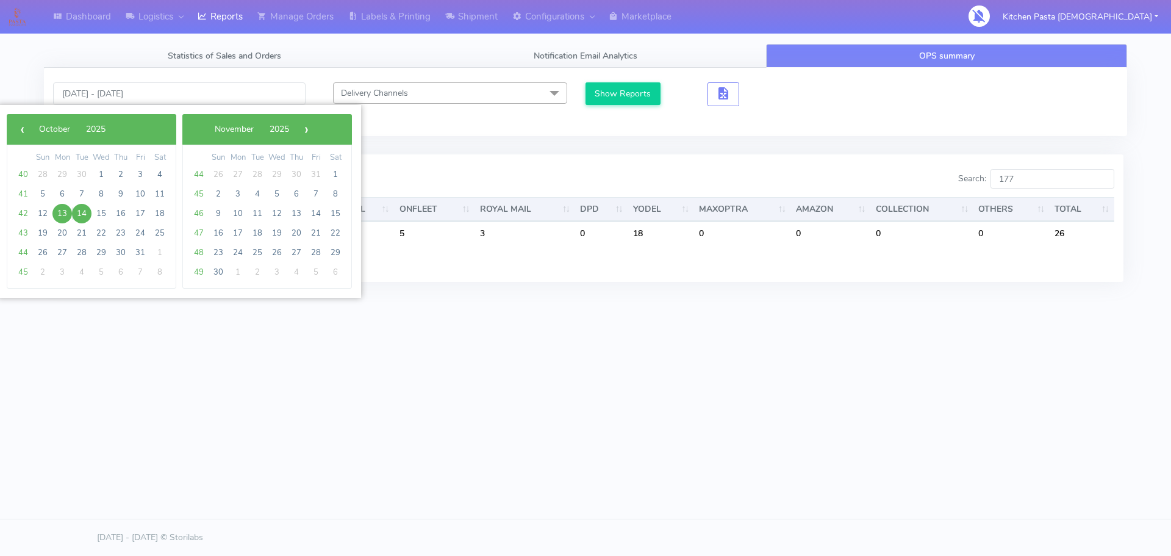
type input "[DATE] - [DATE]"
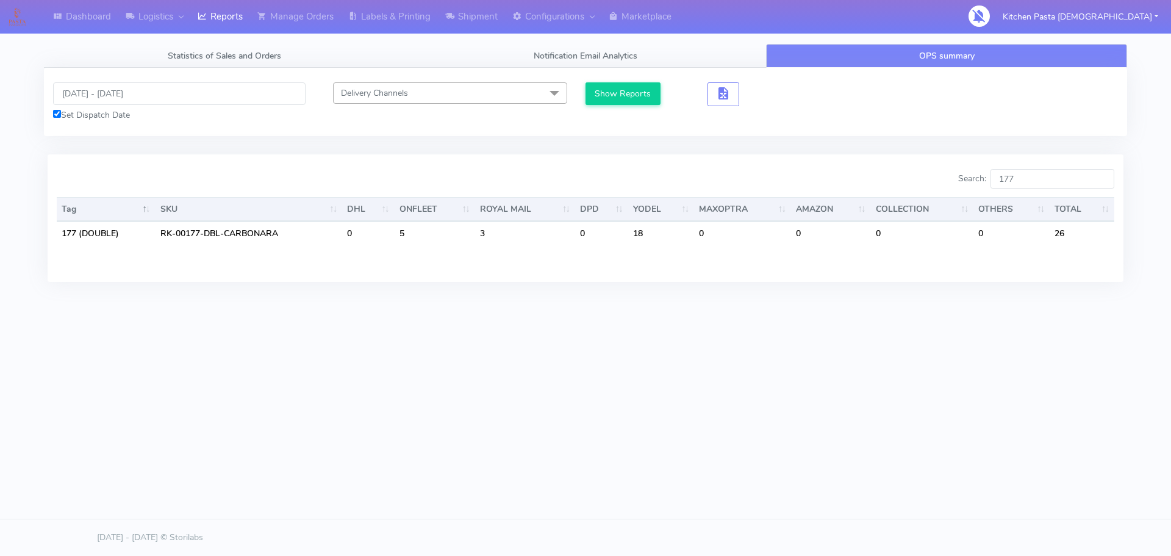
click at [613, 98] on button "Show Reports" at bounding box center [623, 93] width 75 height 23
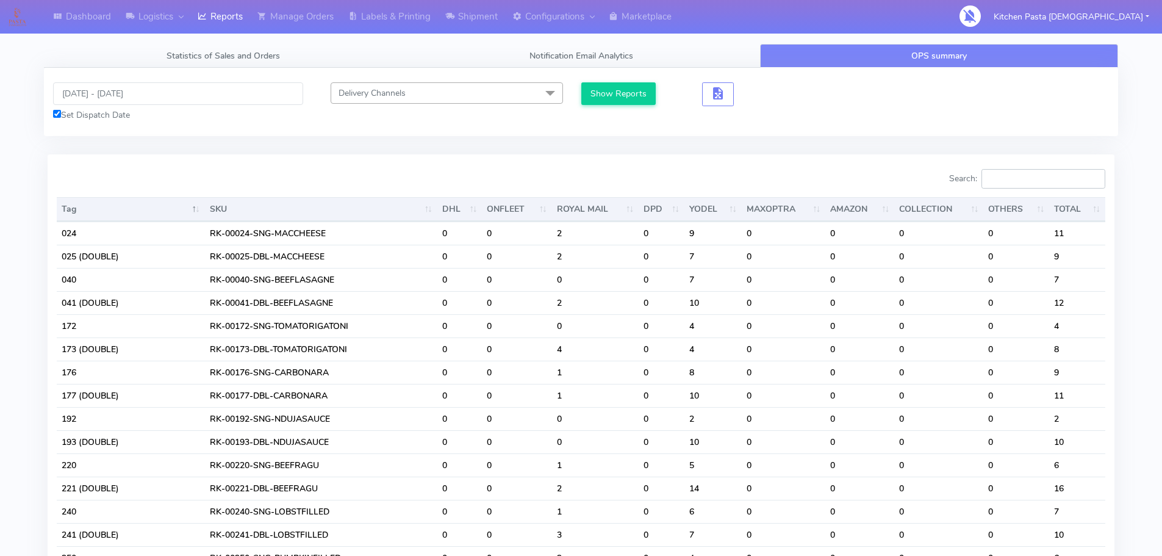
click at [1003, 176] on input "Search:" at bounding box center [1043, 179] width 124 height 20
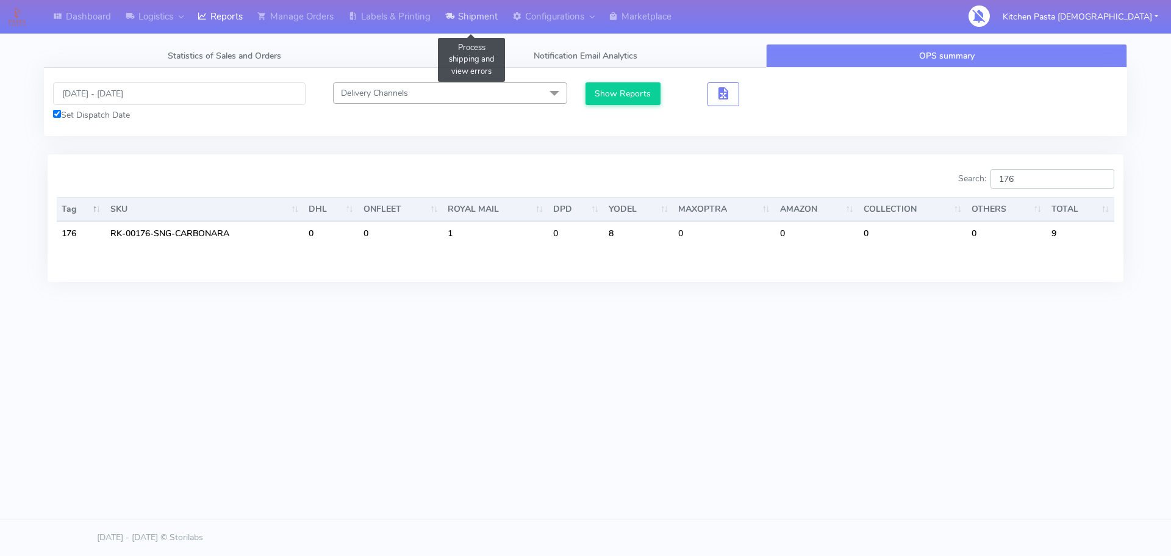
type input "176"
click at [119, 97] on input "[DATE] - [DATE]" at bounding box center [179, 93] width 253 height 23
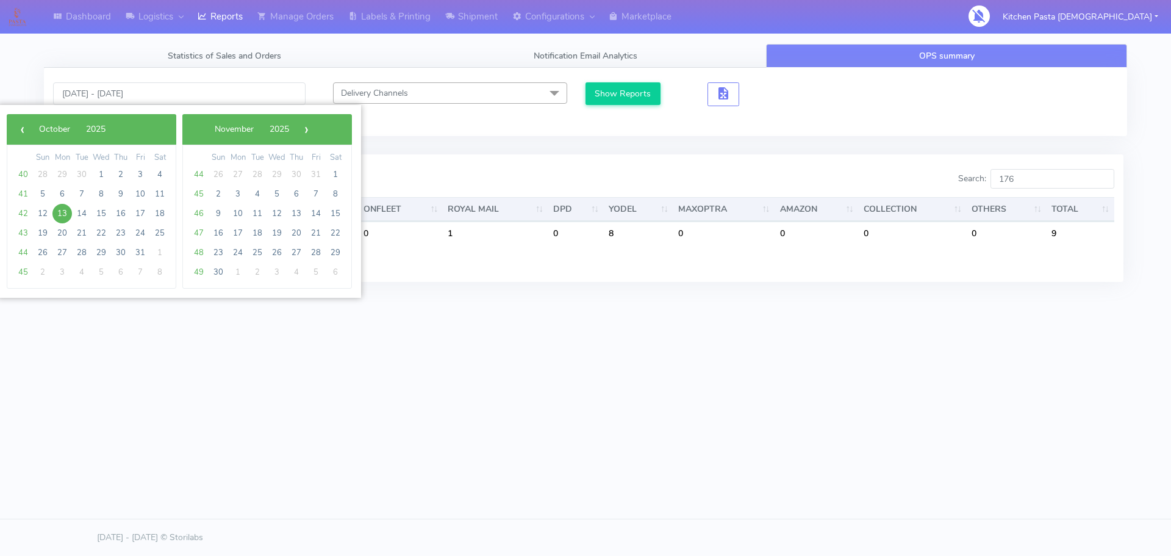
type input "13/10/2025 - 14/10/2025"
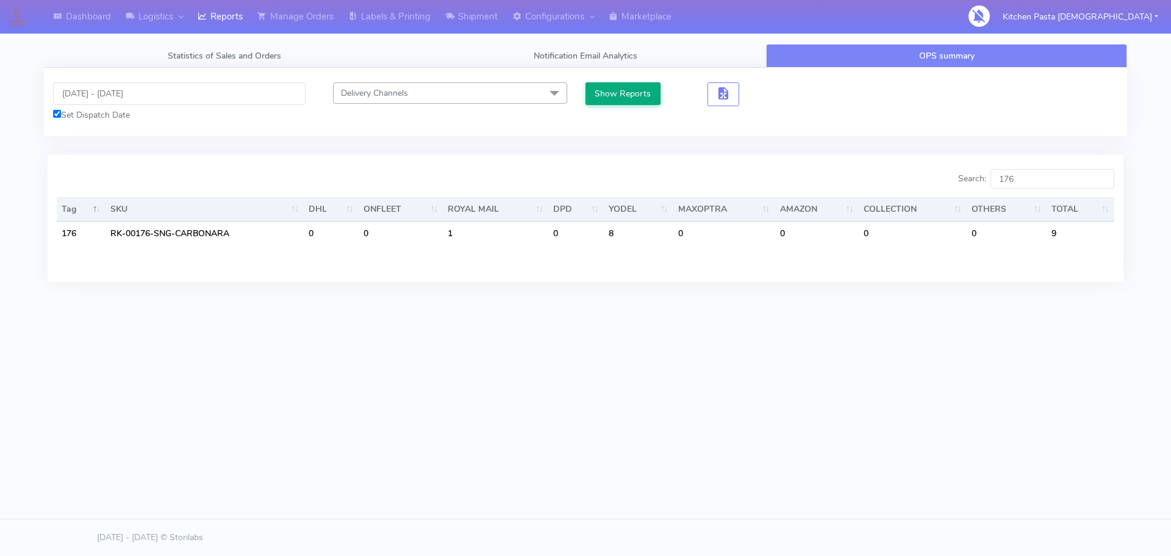
click at [615, 101] on button "Show Reports" at bounding box center [623, 93] width 75 height 23
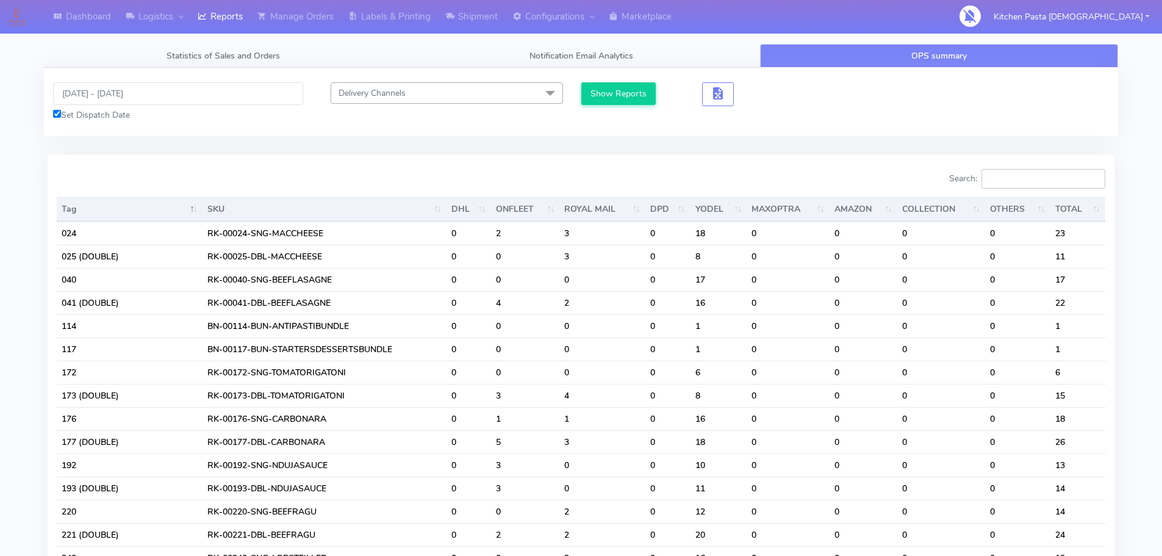
click at [1011, 182] on input "Search:" at bounding box center [1043, 179] width 124 height 20
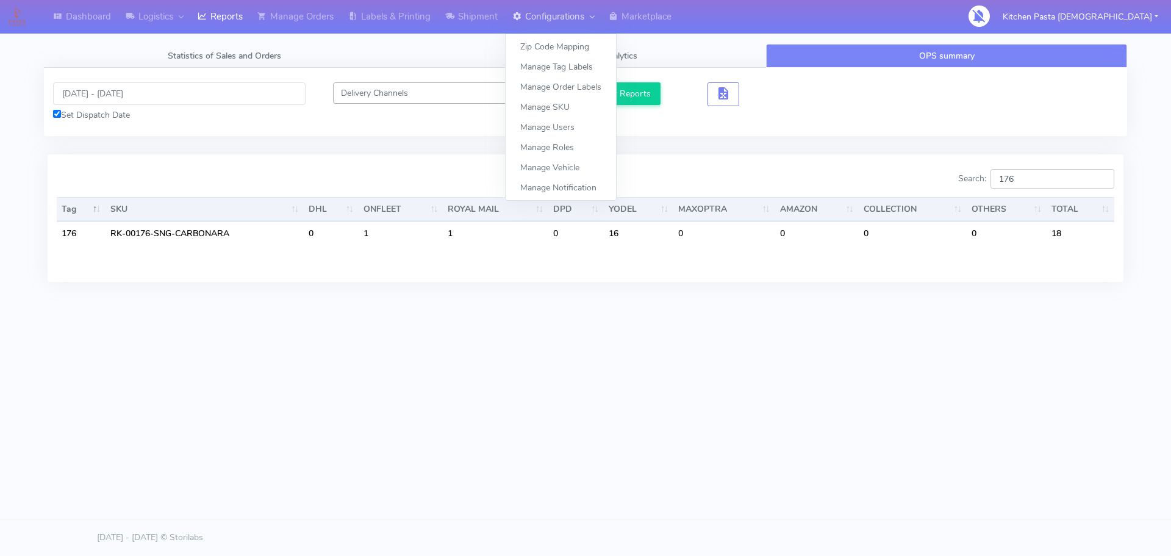
type input "176"
click at [133, 95] on input "13/10/2025 - 14/10/2025" at bounding box center [179, 93] width 253 height 23
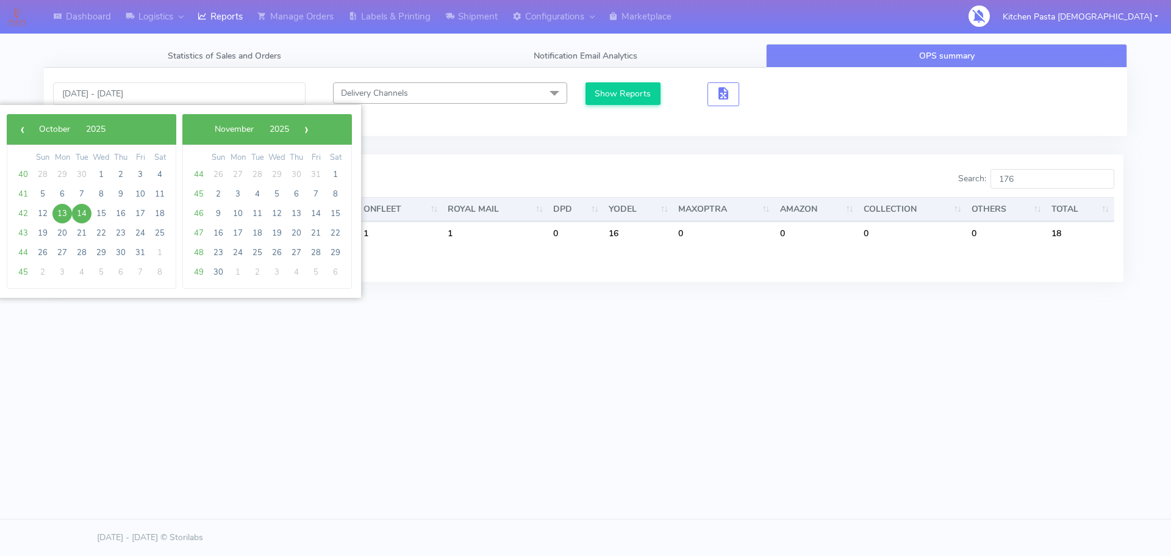
type input "[DATE] - [DATE]"
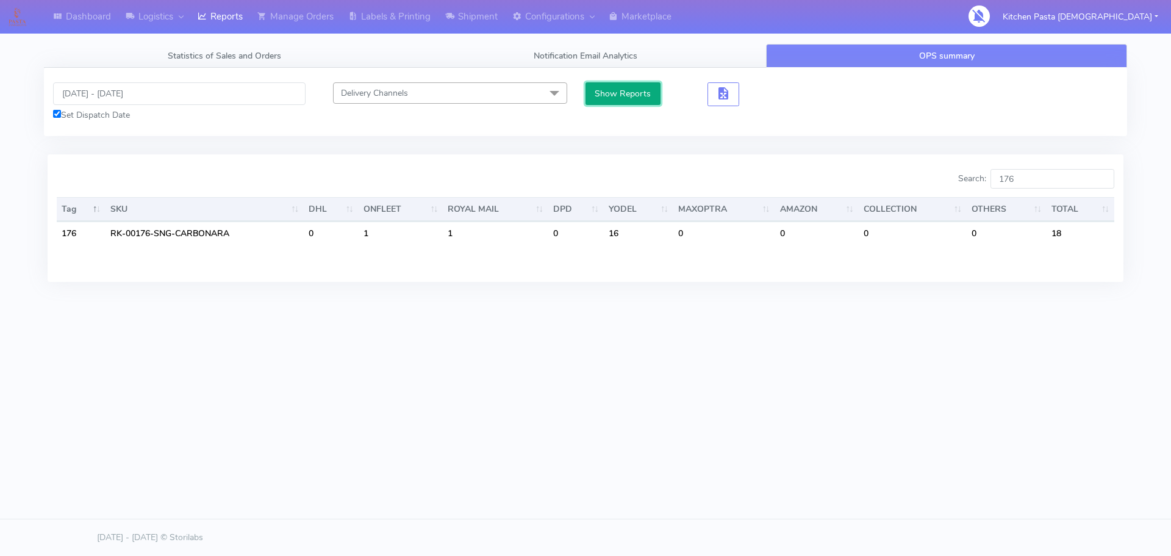
click at [615, 91] on button "Show Reports" at bounding box center [623, 93] width 75 height 23
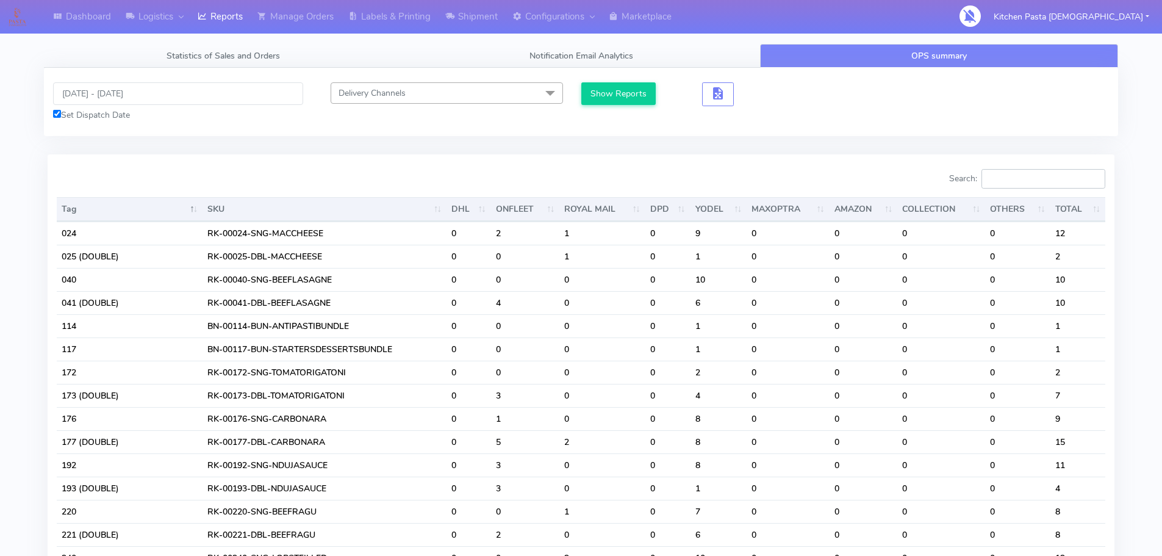
click at [1020, 173] on input "Search:" at bounding box center [1043, 179] width 124 height 20
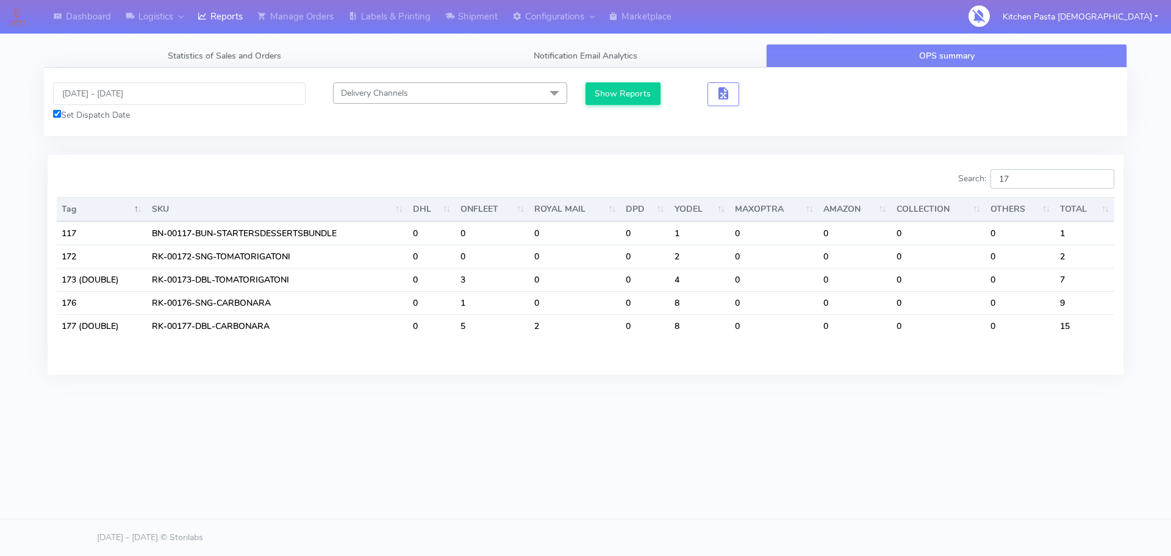
type input "1"
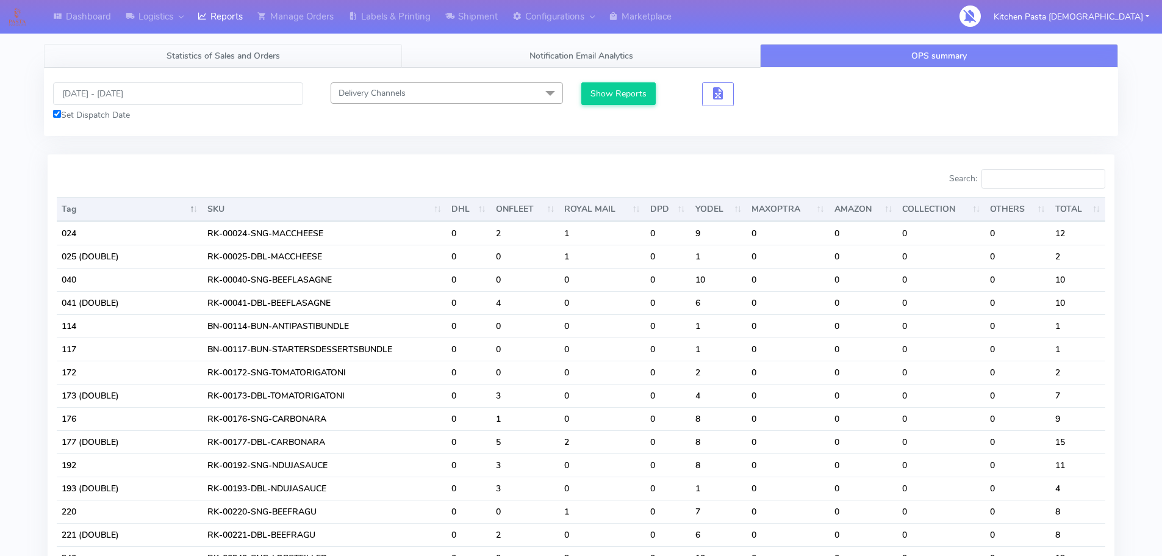
click at [189, 65] on link "Statistics of Sales and Orders" at bounding box center [223, 56] width 358 height 24
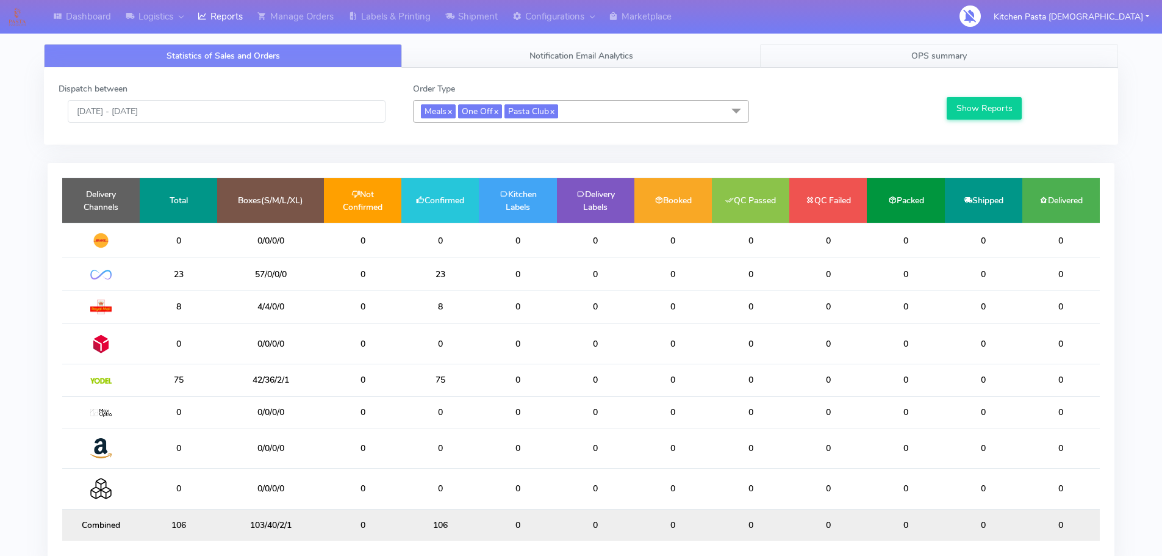
click at [934, 63] on link "OPS summary" at bounding box center [939, 56] width 358 height 24
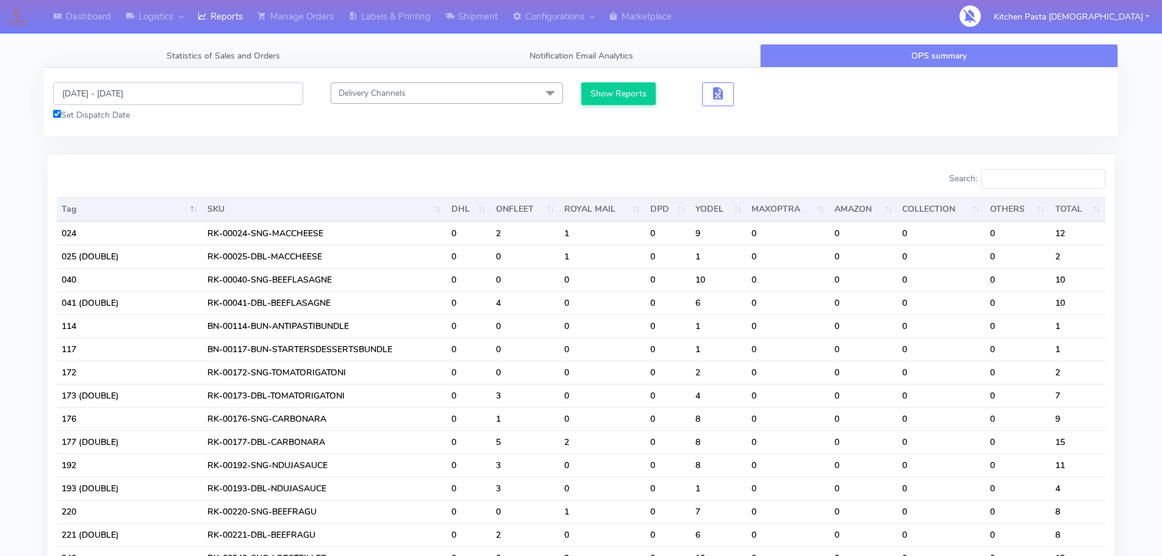
click at [184, 103] on input "[DATE] - [DATE]" at bounding box center [178, 93] width 250 height 23
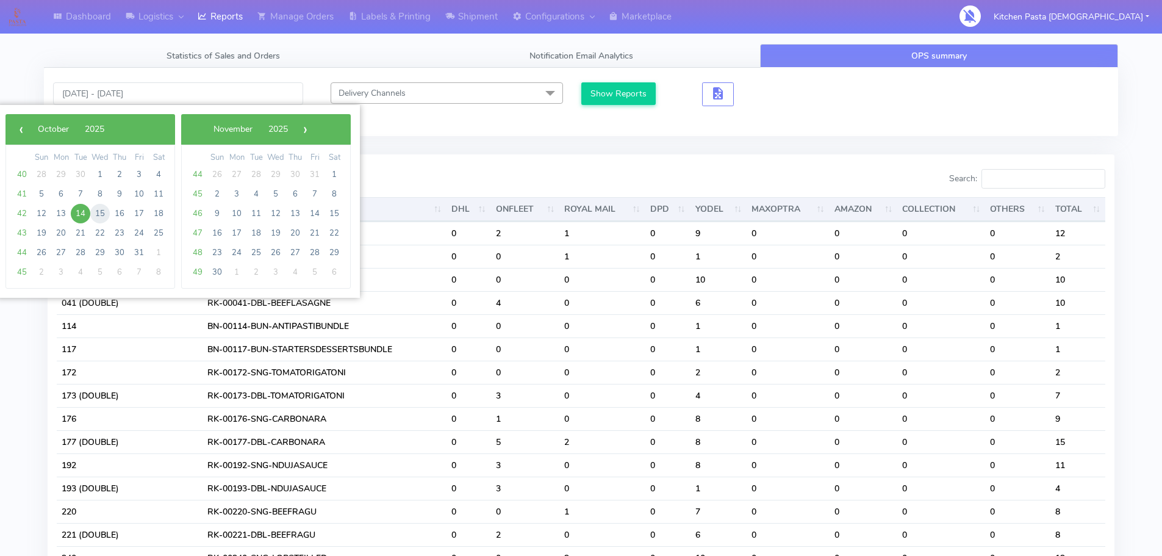
click at [102, 213] on span "15" at bounding box center [100, 214] width 20 height 20
type input "15/10/2025 - 15/10/2025"
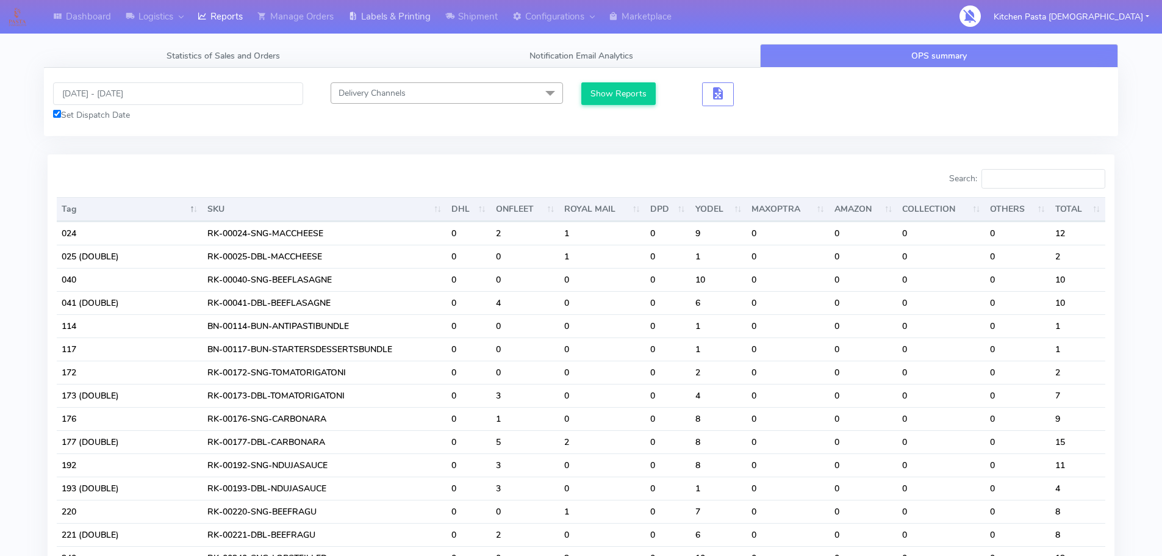
click at [395, 24] on link "Labels & Printing" at bounding box center [389, 17] width 97 height 34
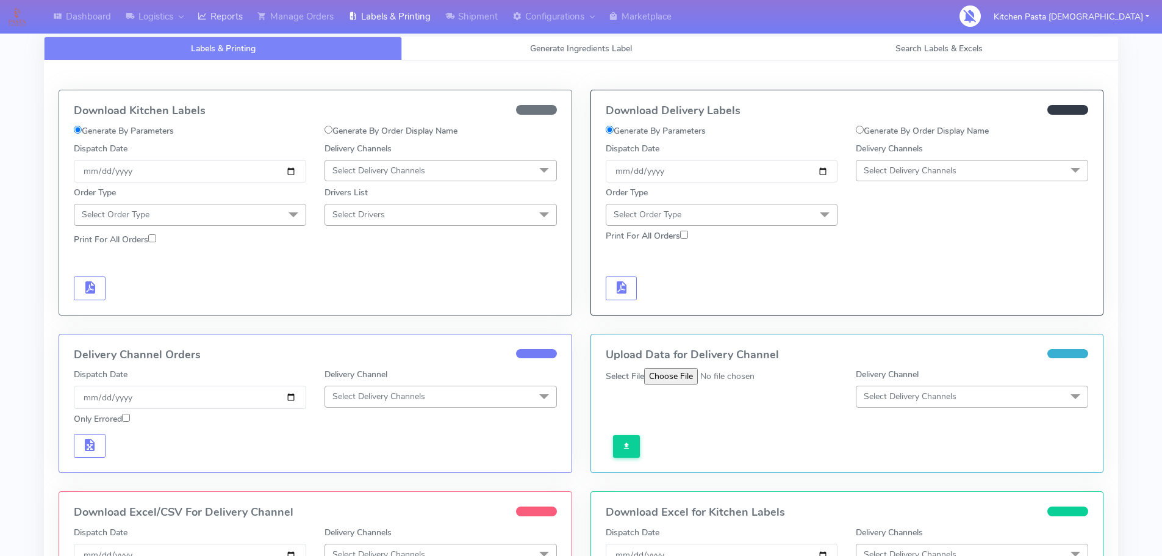
click at [229, 20] on link "Reports" at bounding box center [220, 17] width 60 height 34
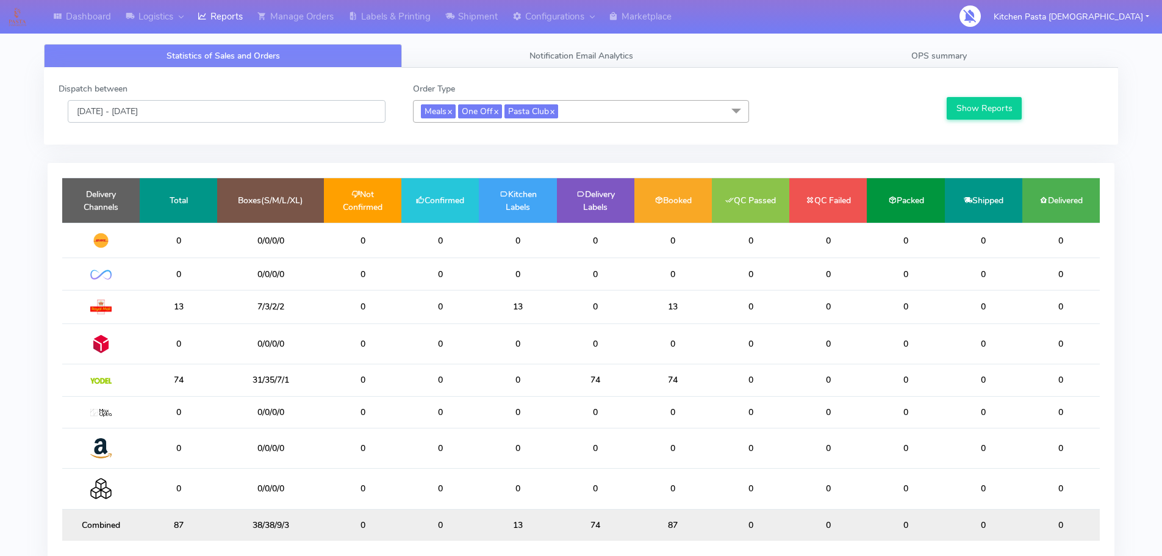
click at [144, 114] on input "[DATE] - [DATE]" at bounding box center [227, 111] width 318 height 23
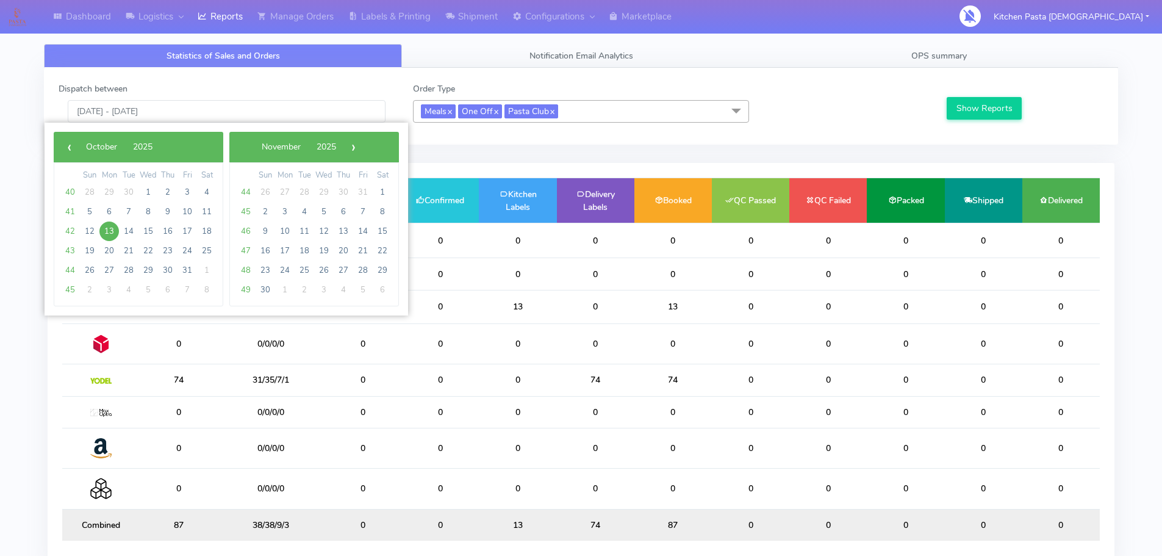
type input "[DATE] - [DATE]"
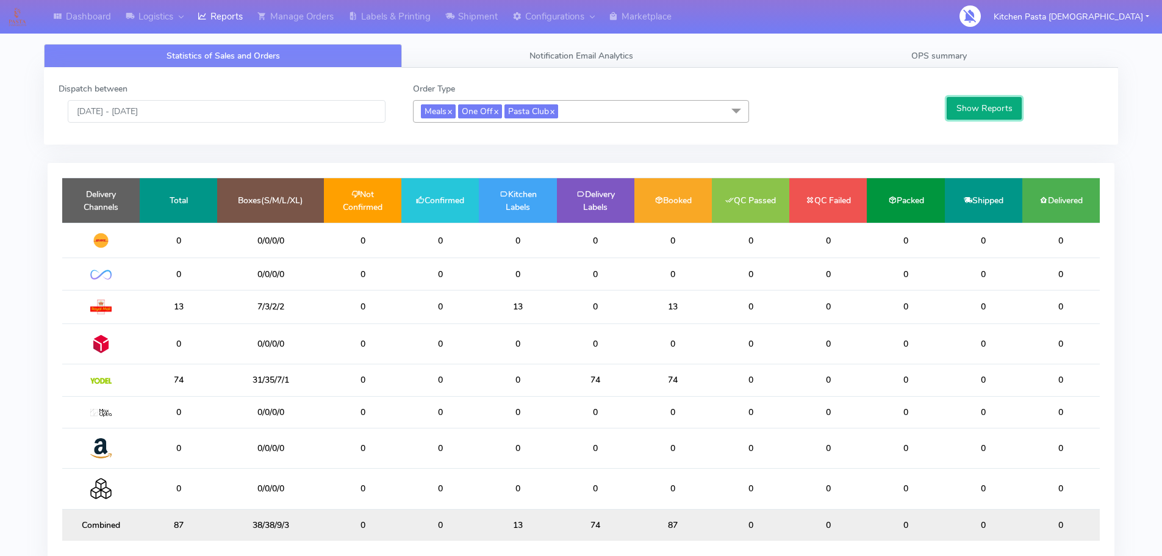
click at [986, 114] on button "Show Reports" at bounding box center [984, 108] width 75 height 23
click at [203, 109] on input "[DATE] - [DATE]" at bounding box center [227, 111] width 318 height 23
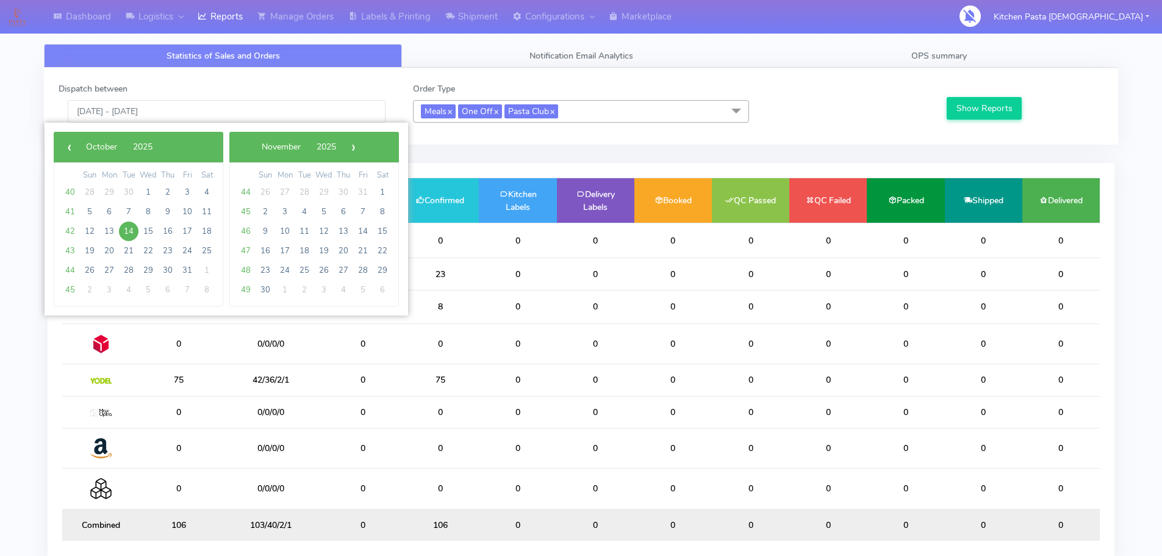
click at [901, 68] on div "Dispatch between 14/10/2025 - 14/10/2025 Order Type Meals x One Off x Pasta Clu…" at bounding box center [581, 106] width 1074 height 77
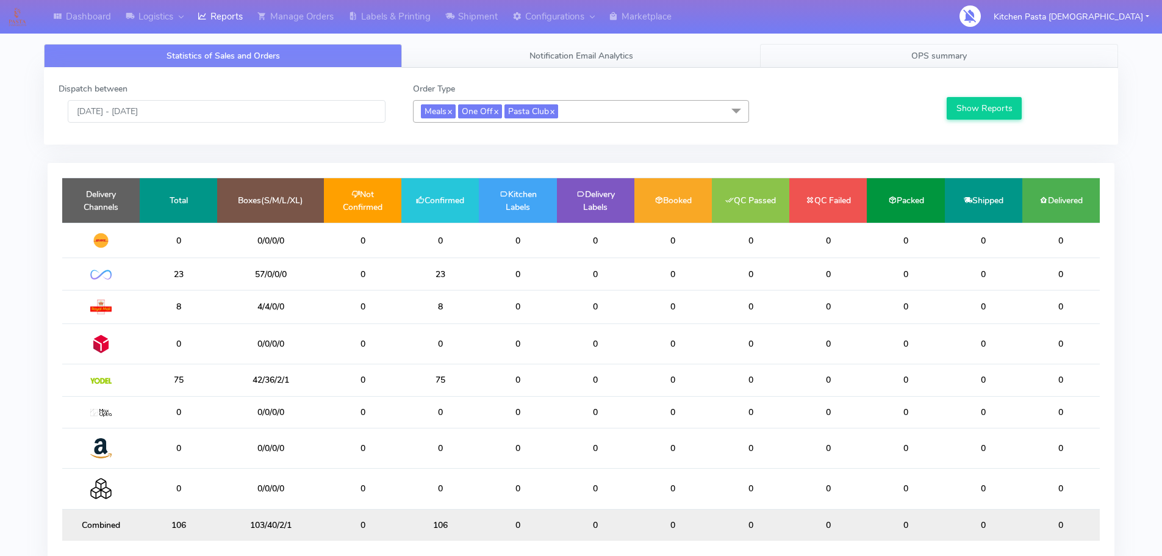
click at [910, 63] on link "OPS summary" at bounding box center [939, 56] width 358 height 24
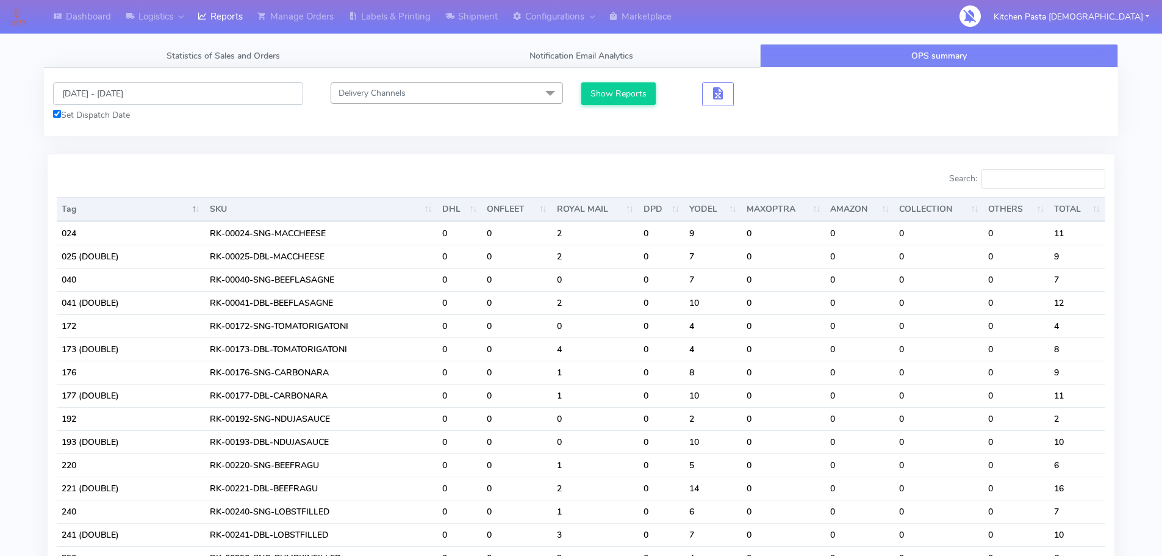
click at [200, 98] on input "[DATE] - [DATE]" at bounding box center [178, 93] width 250 height 23
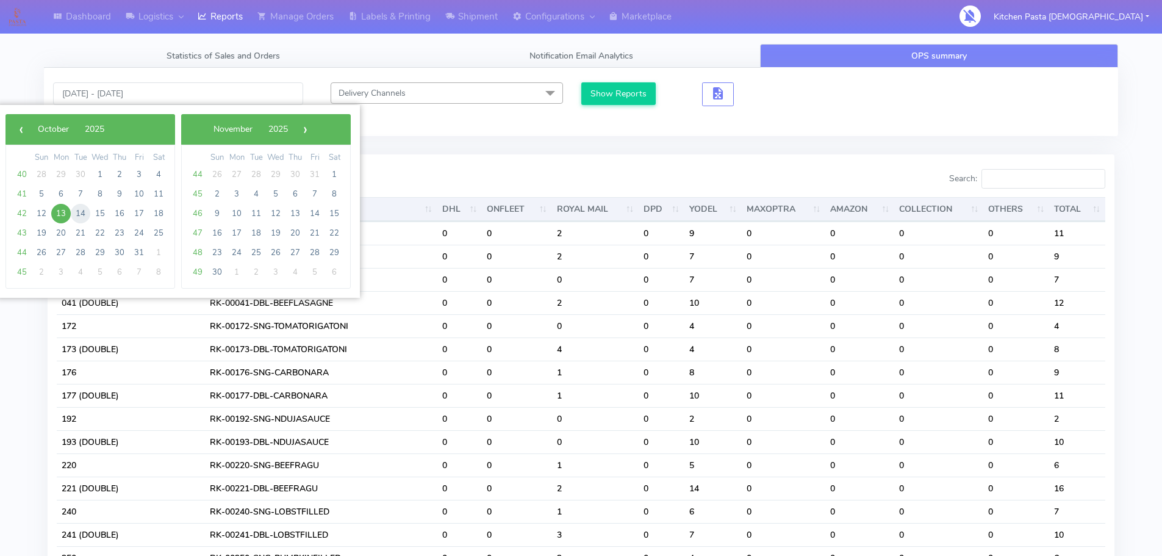
click at [79, 213] on span "14" at bounding box center [81, 214] width 20 height 20
type input "[DATE] - [DATE]"
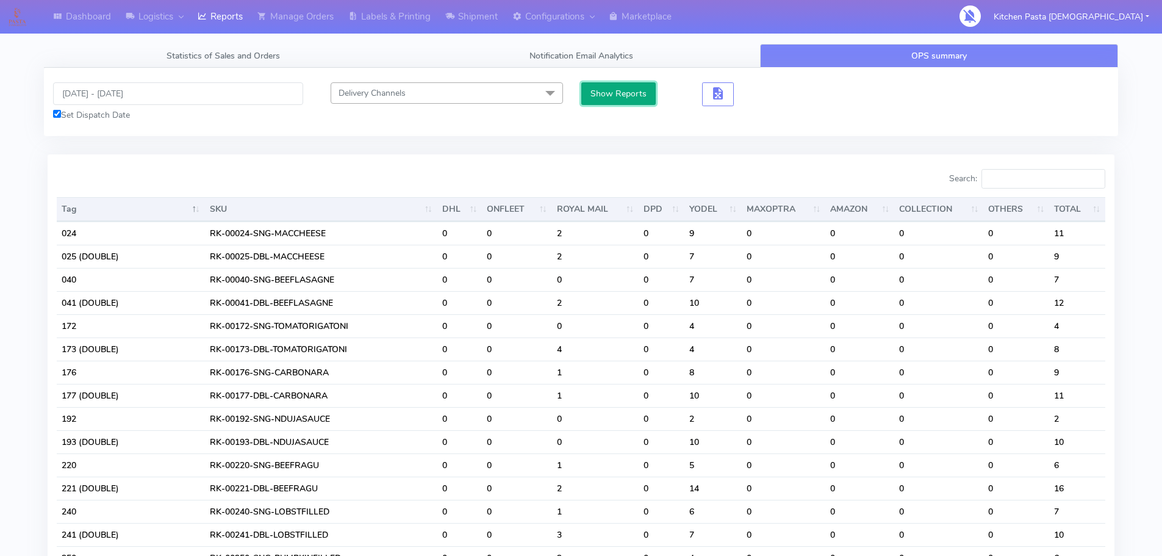
click at [619, 95] on button "Show Reports" at bounding box center [618, 93] width 75 height 23
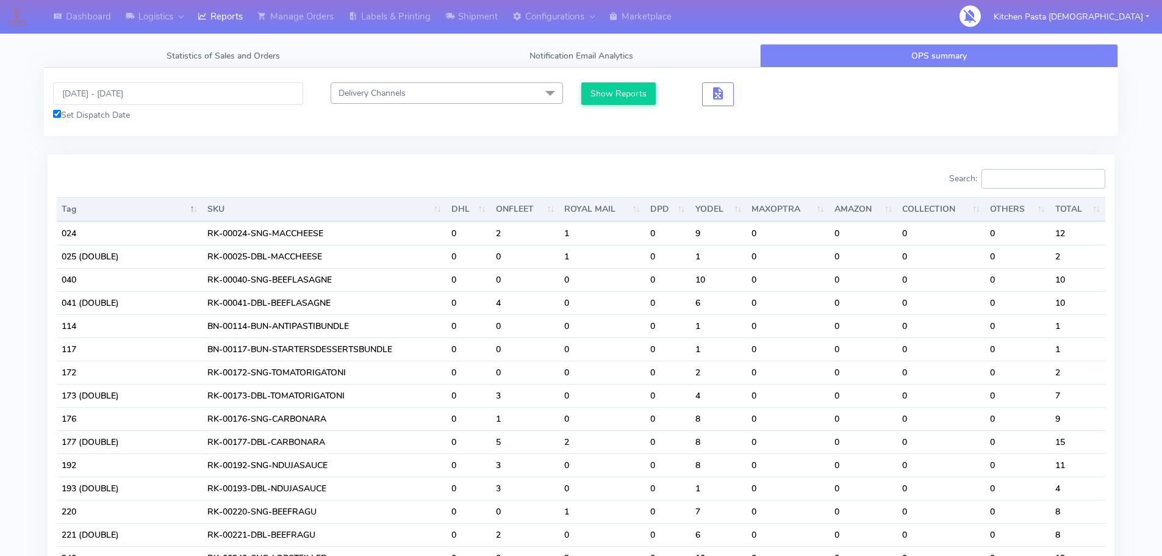
click at [1042, 169] on input "Search:" at bounding box center [1043, 179] width 124 height 20
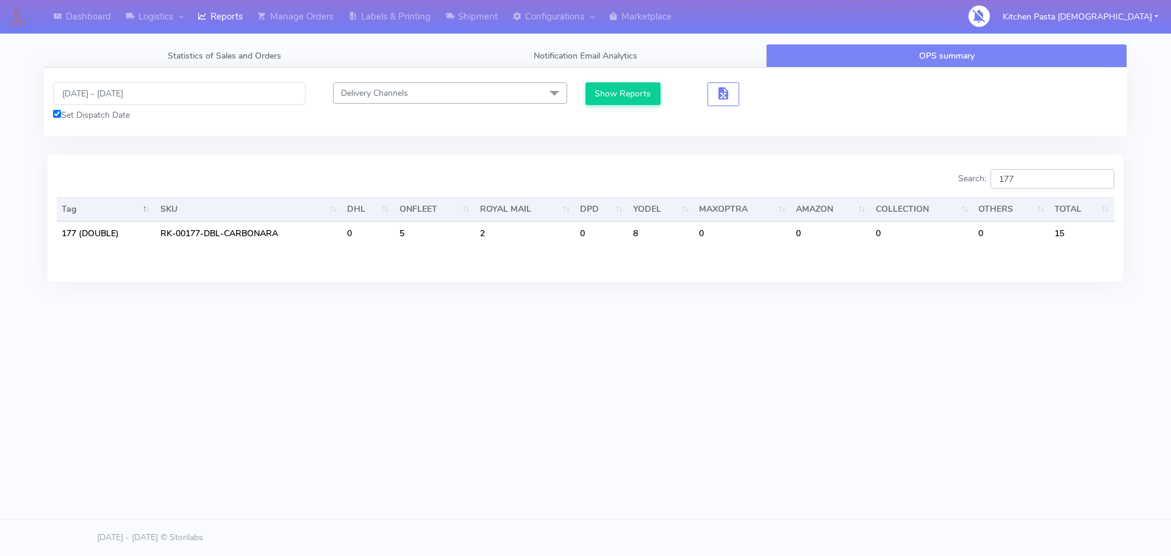
type input "177"
click at [119, 95] on input "[DATE] - [DATE]" at bounding box center [179, 93] width 253 height 23
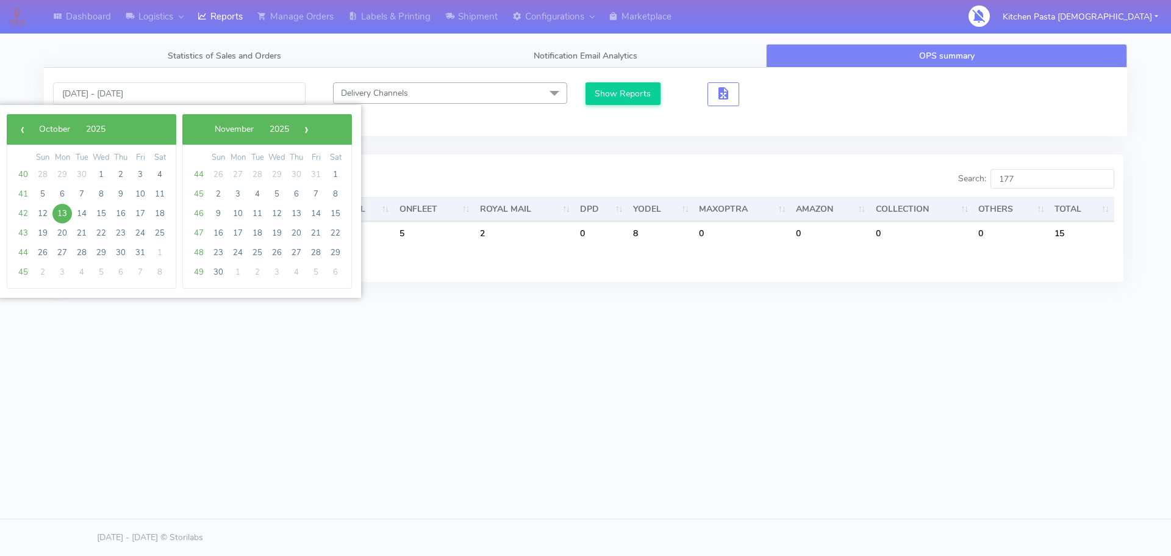
type input "13/10/2025 - 14/10/2025"
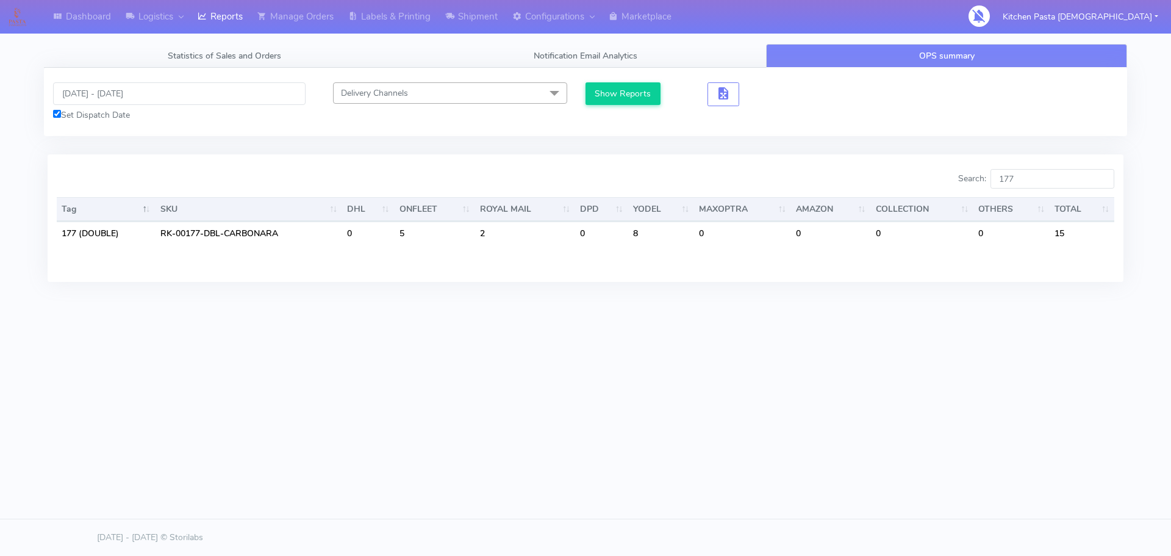
click at [612, 99] on button "Show Reports" at bounding box center [623, 93] width 75 height 23
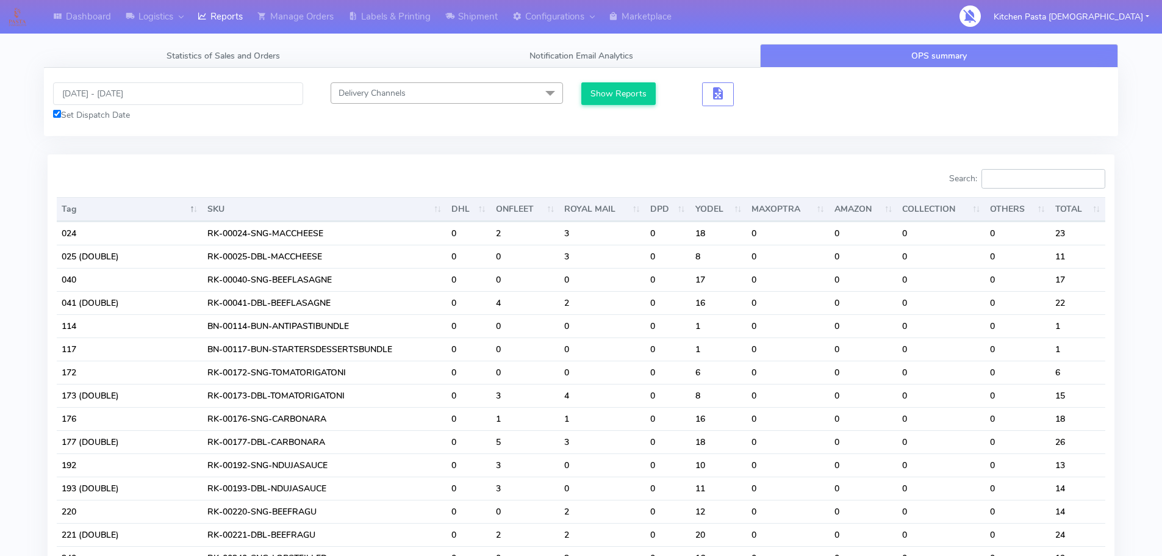
click at [1021, 176] on input "Search:" at bounding box center [1043, 179] width 124 height 20
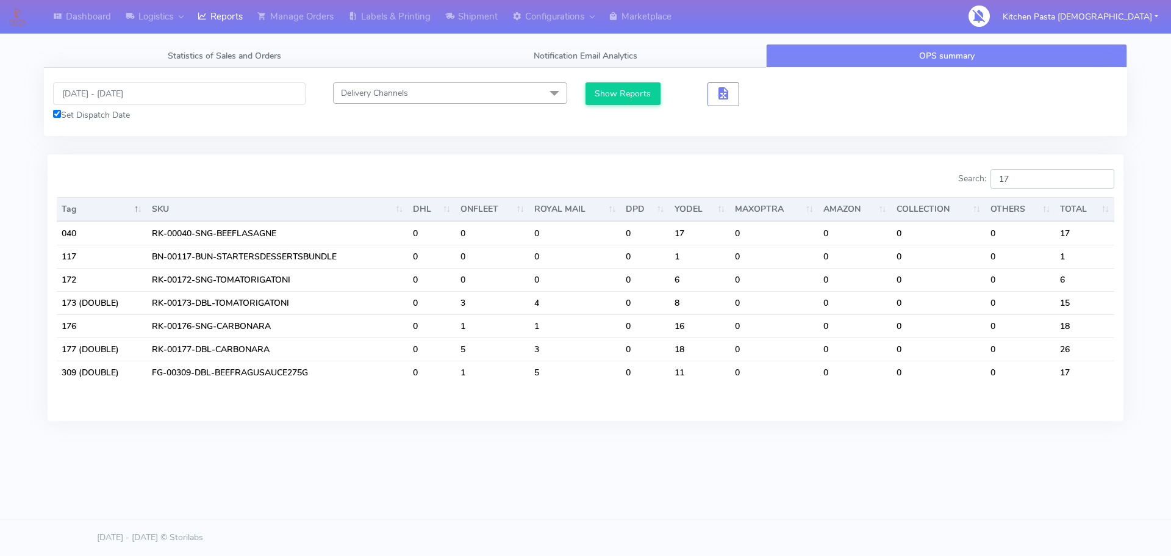
type input "177"
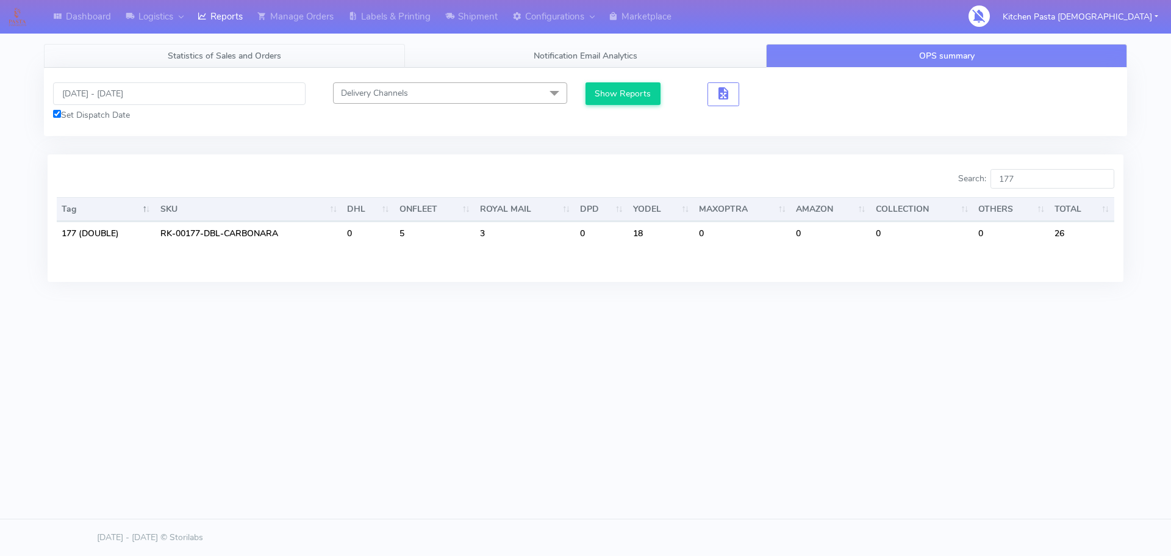
click at [220, 52] on span "Statistics of Sales and Orders" at bounding box center [224, 56] width 113 height 12
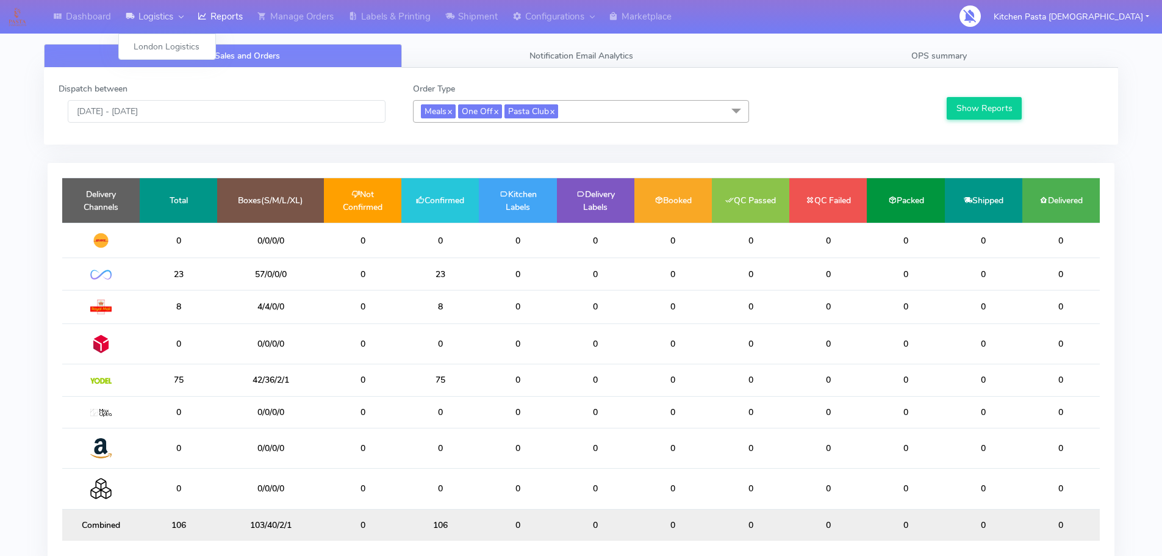
click at [156, 31] on link "Logistics" at bounding box center [154, 17] width 72 height 34
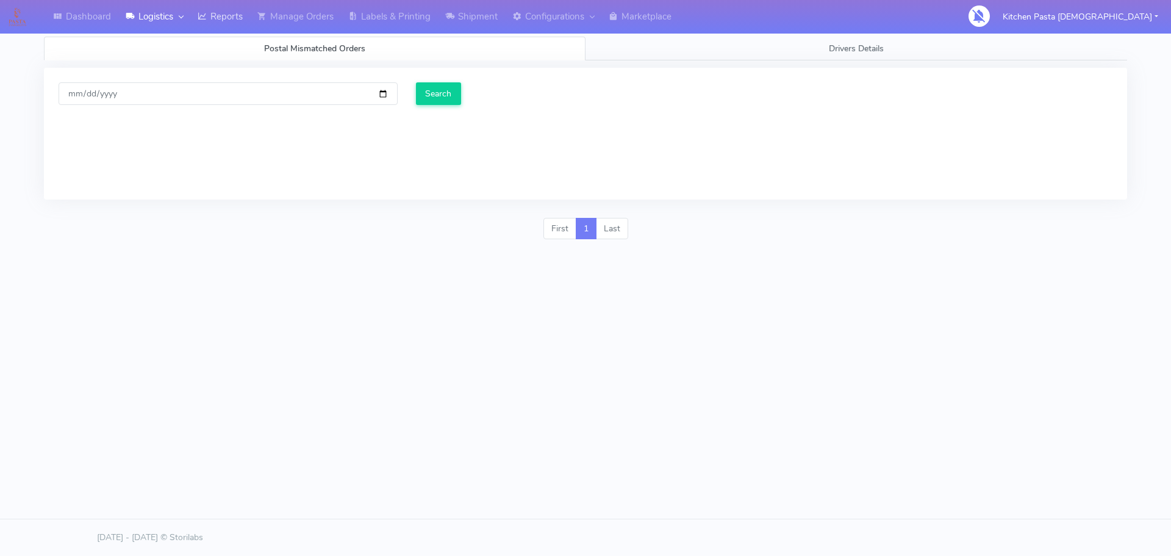
click at [235, 24] on link "Reports" at bounding box center [220, 17] width 60 height 34
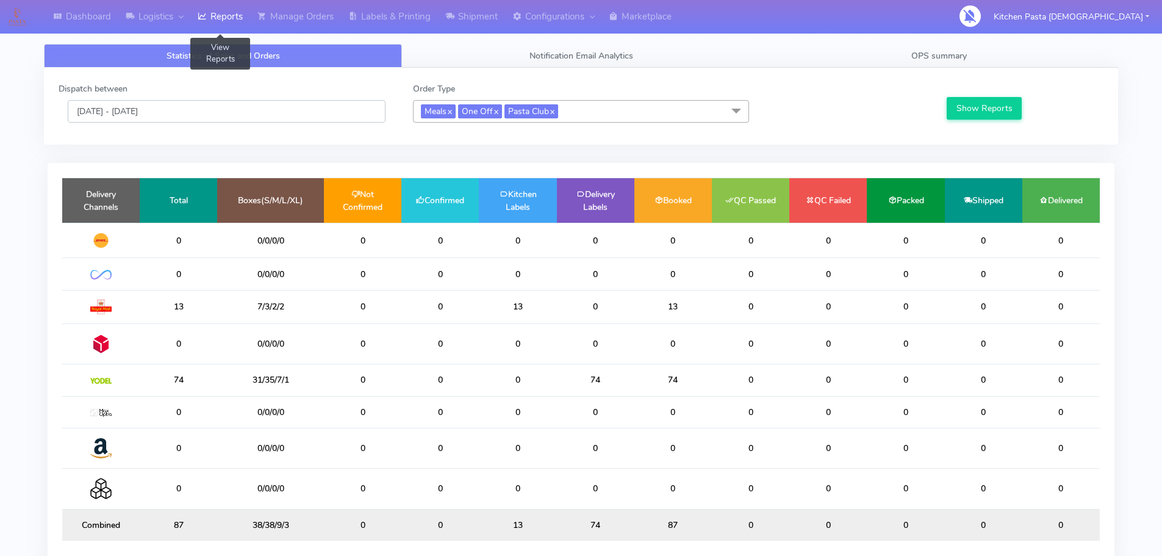
click at [151, 113] on input "[DATE] - [DATE]" at bounding box center [227, 111] width 318 height 23
click at [157, 112] on input "[DATE] - [DATE]" at bounding box center [227, 111] width 318 height 23
click at [145, 113] on input "[DATE] - [DATE]" at bounding box center [227, 111] width 318 height 23
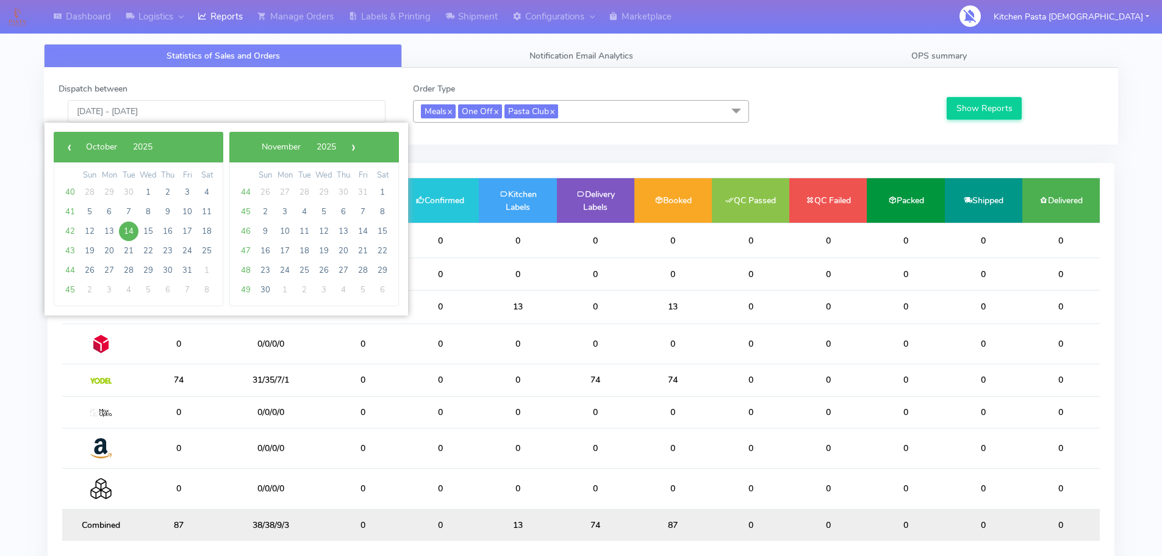
click at [130, 229] on span "14" at bounding box center [129, 231] width 20 height 20
type input "[DATE] - [DATE]"
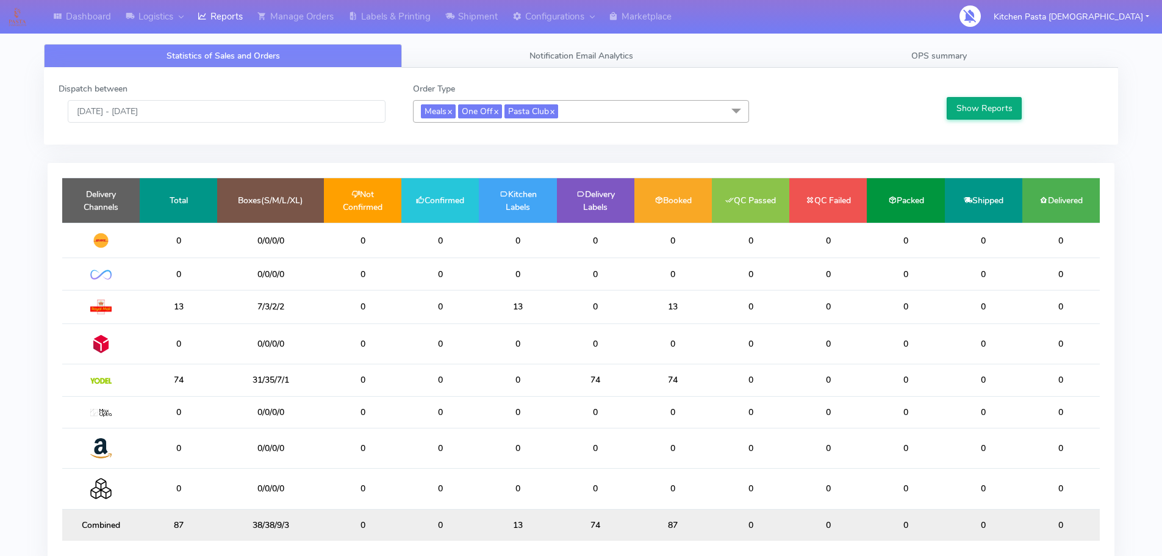
click at [966, 107] on button "Show Reports" at bounding box center [984, 108] width 75 height 23
